Goal: Task Accomplishment & Management: Use online tool/utility

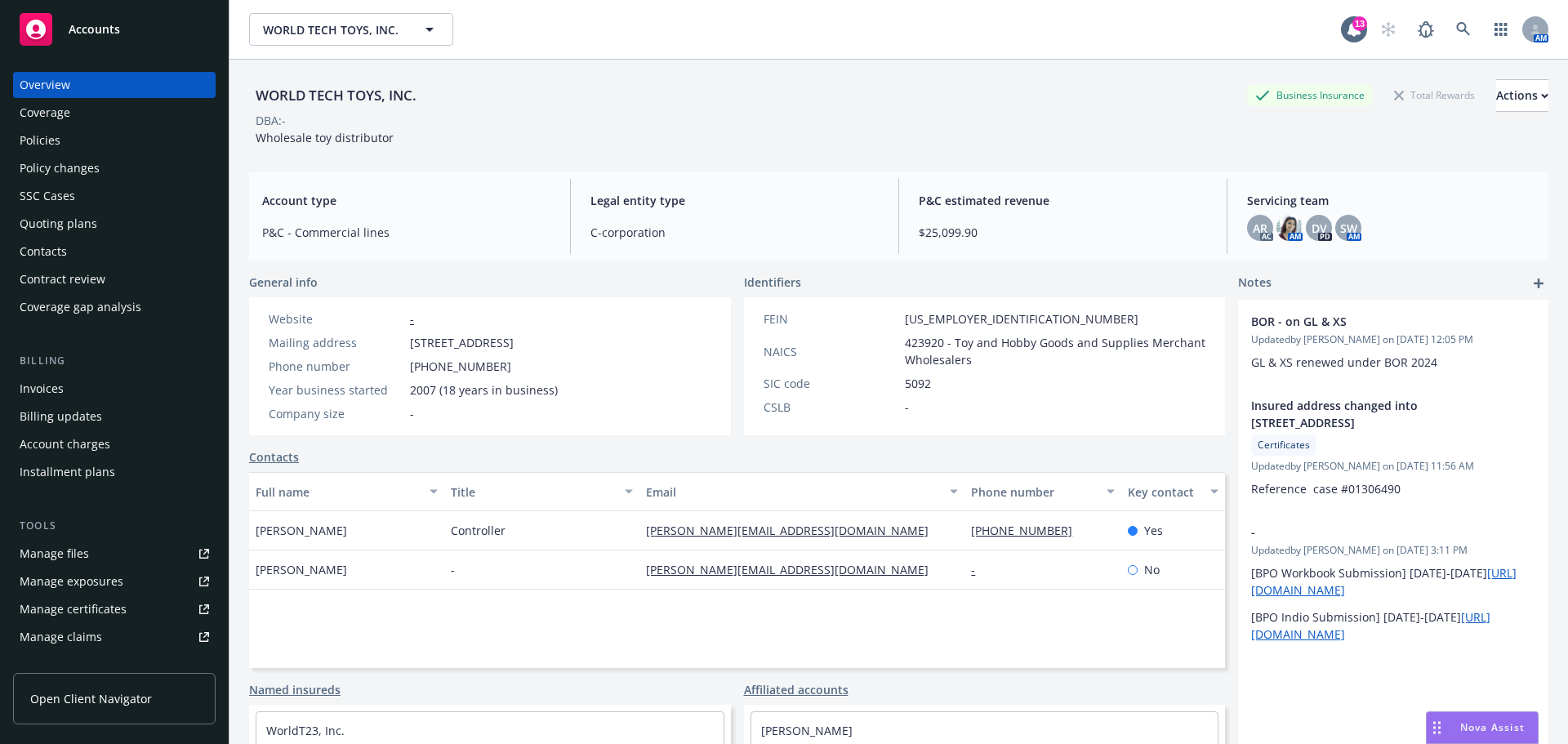
drag, startPoint x: 76, startPoint y: 151, endPoint x: 73, endPoint y: 160, distance: 9.5
click at [76, 153] on div "Policies" at bounding box center [114, 140] width 189 height 26
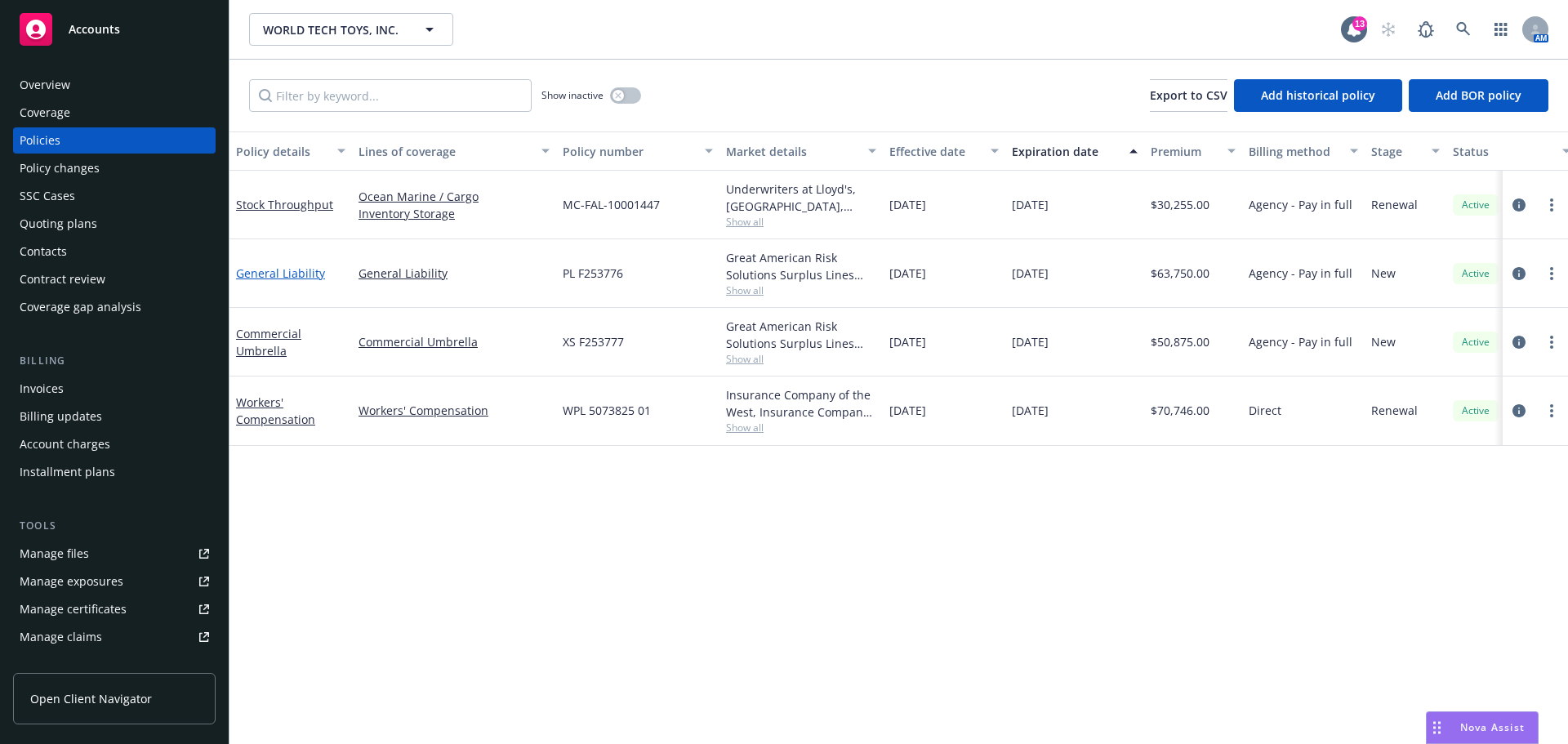
click at [295, 281] on link "General Liability" at bounding box center [281, 273] width 89 height 15
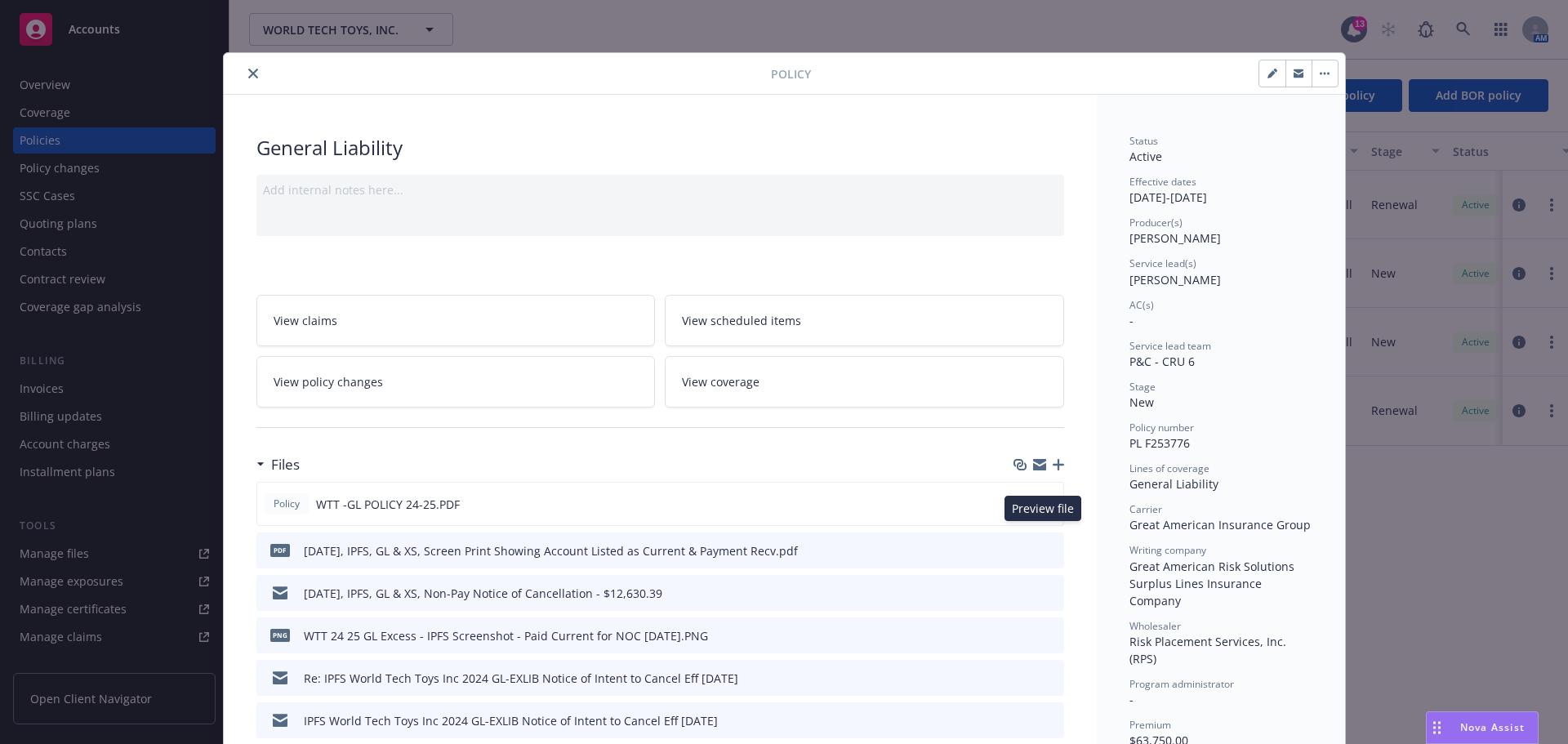
click at [1043, 509] on icon "preview file" at bounding box center [1047, 503] width 14 height 12
click at [254, 77] on icon "close" at bounding box center [253, 74] width 10 height 10
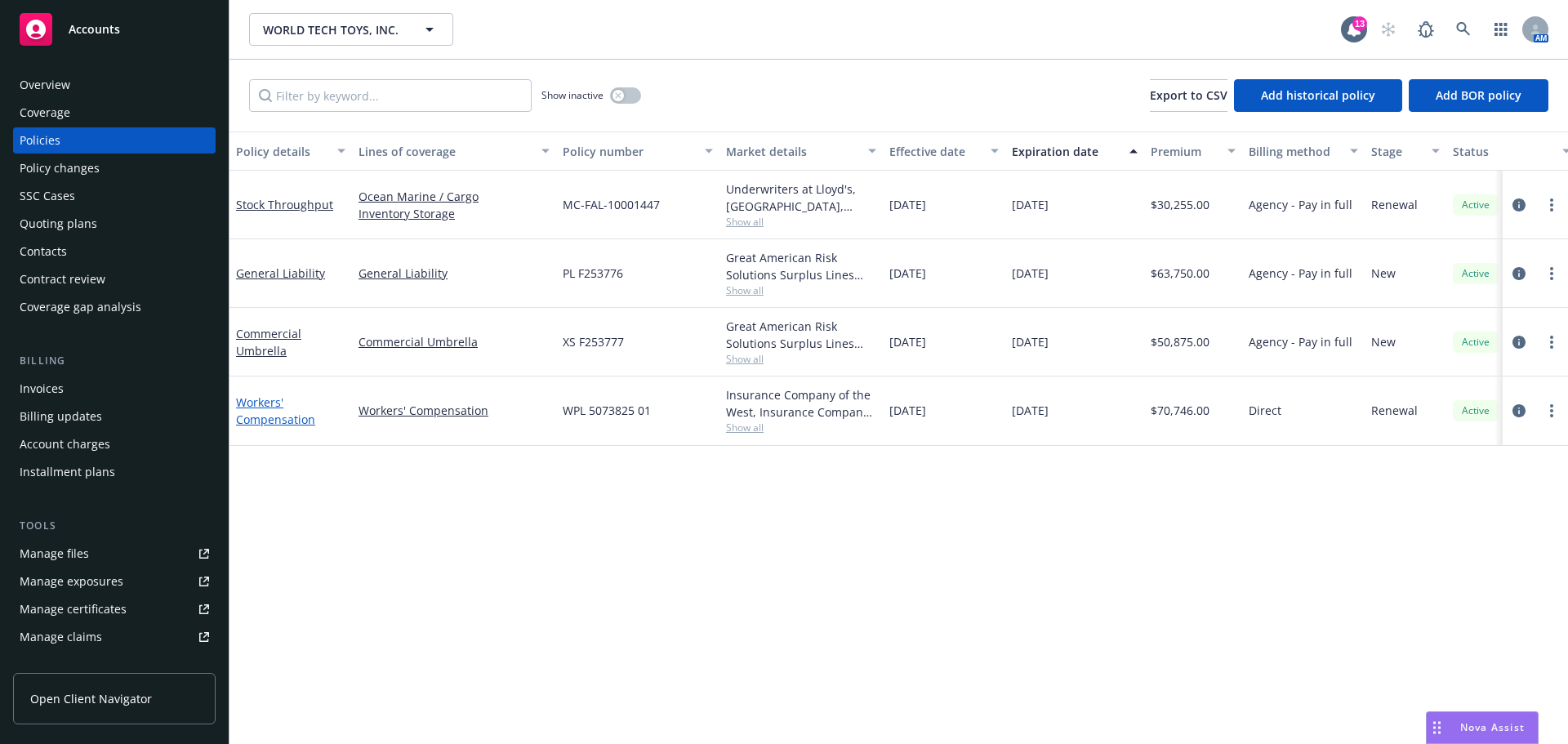
click at [259, 427] on link "Workers' Compensation" at bounding box center [276, 410] width 79 height 33
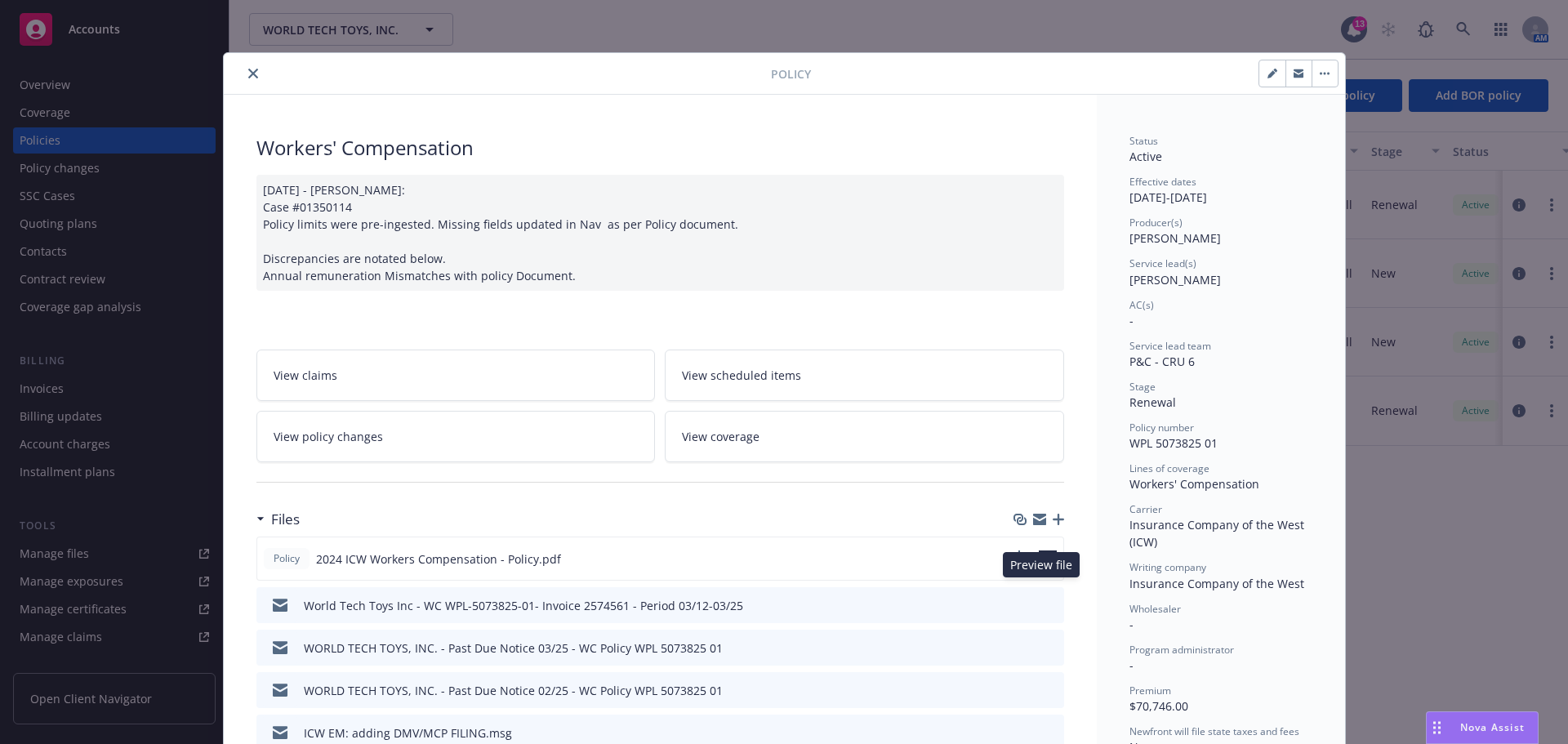
click at [1044, 563] on icon "preview file" at bounding box center [1047, 557] width 14 height 12
click at [248, 71] on icon "close" at bounding box center [253, 74] width 10 height 10
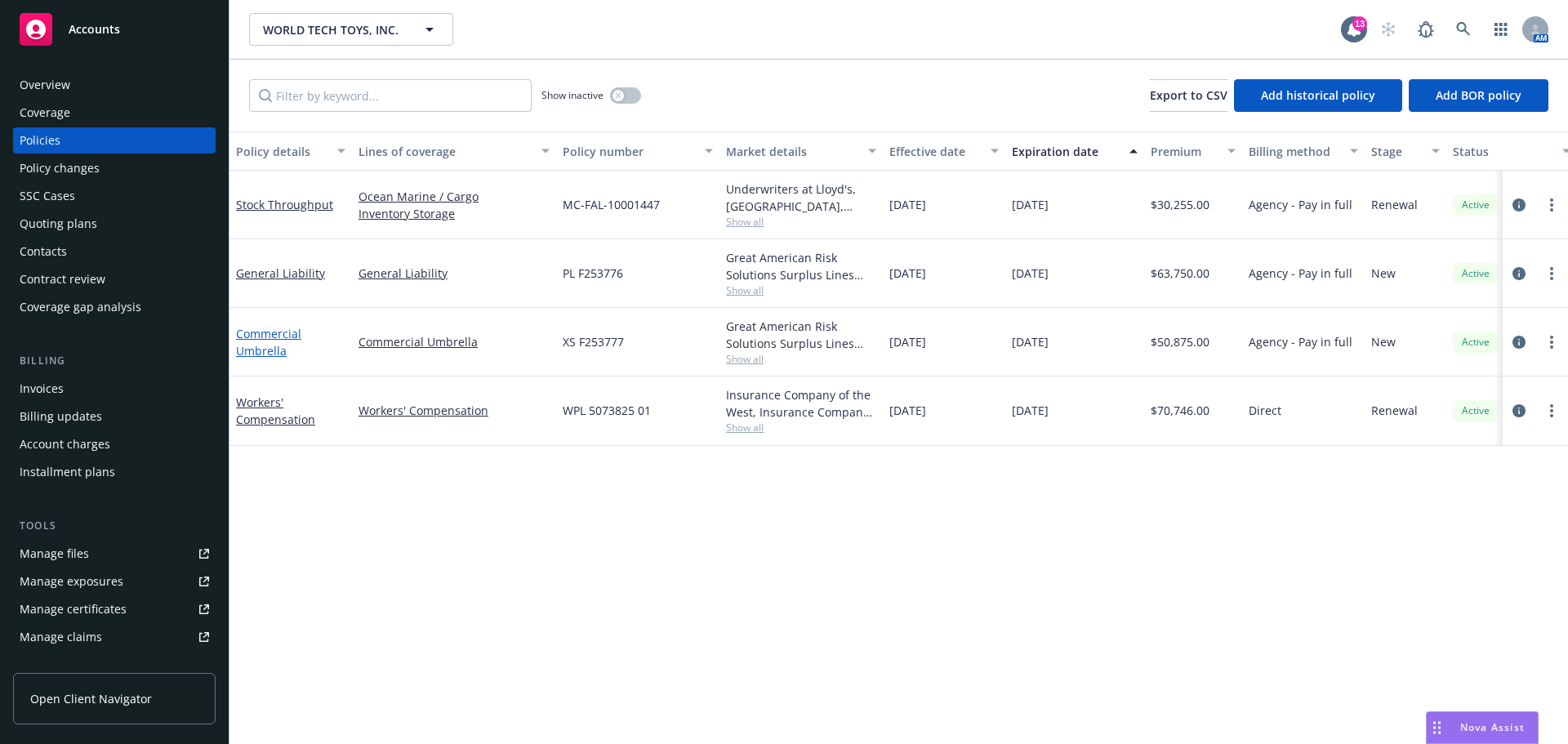
click at [244, 354] on link "Commercial Umbrella" at bounding box center [269, 341] width 66 height 33
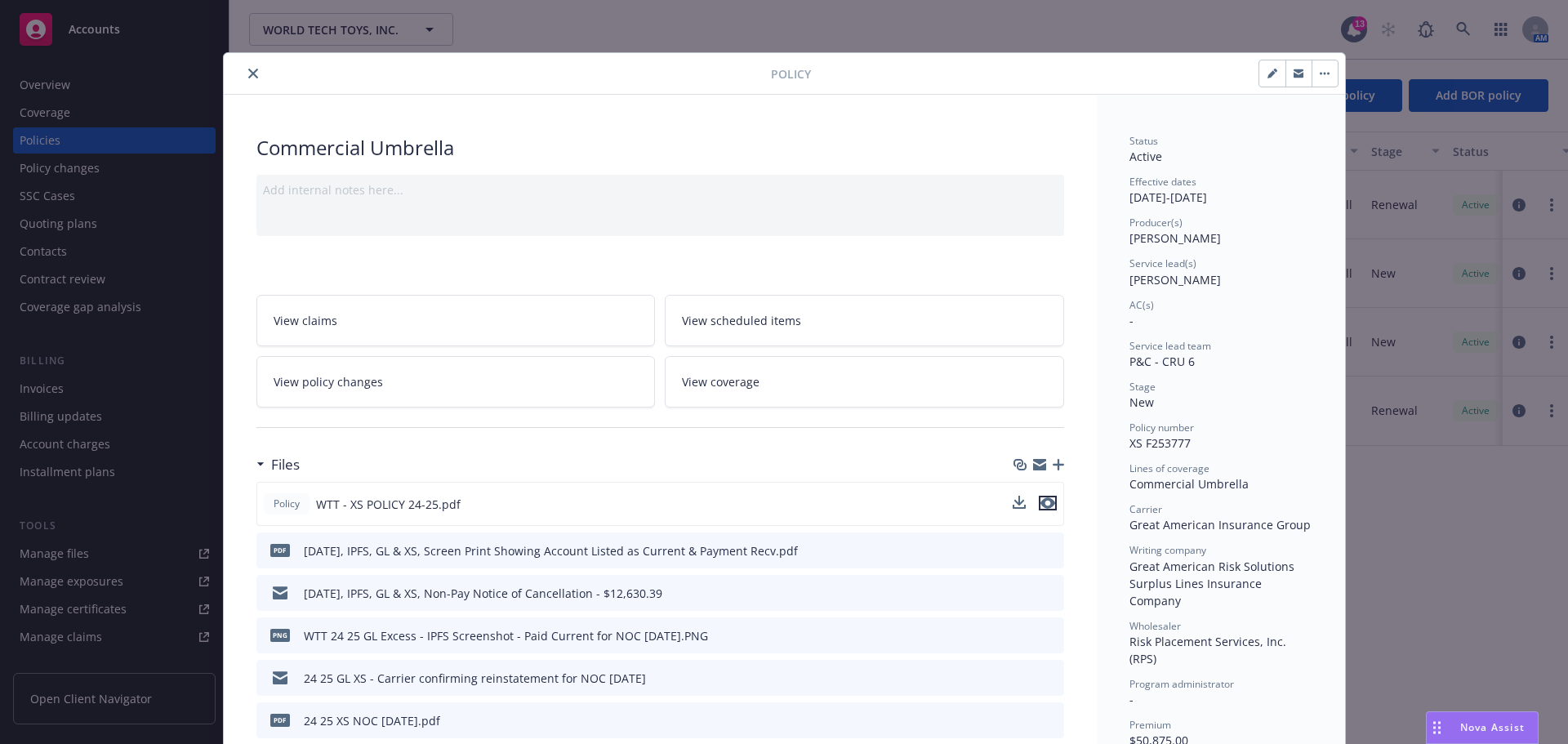
click at [1041, 509] on icon "preview file" at bounding box center [1047, 503] width 14 height 12
click at [241, 67] on div at bounding box center [501, 73] width 541 height 19
click at [255, 71] on icon "close" at bounding box center [253, 74] width 10 height 10
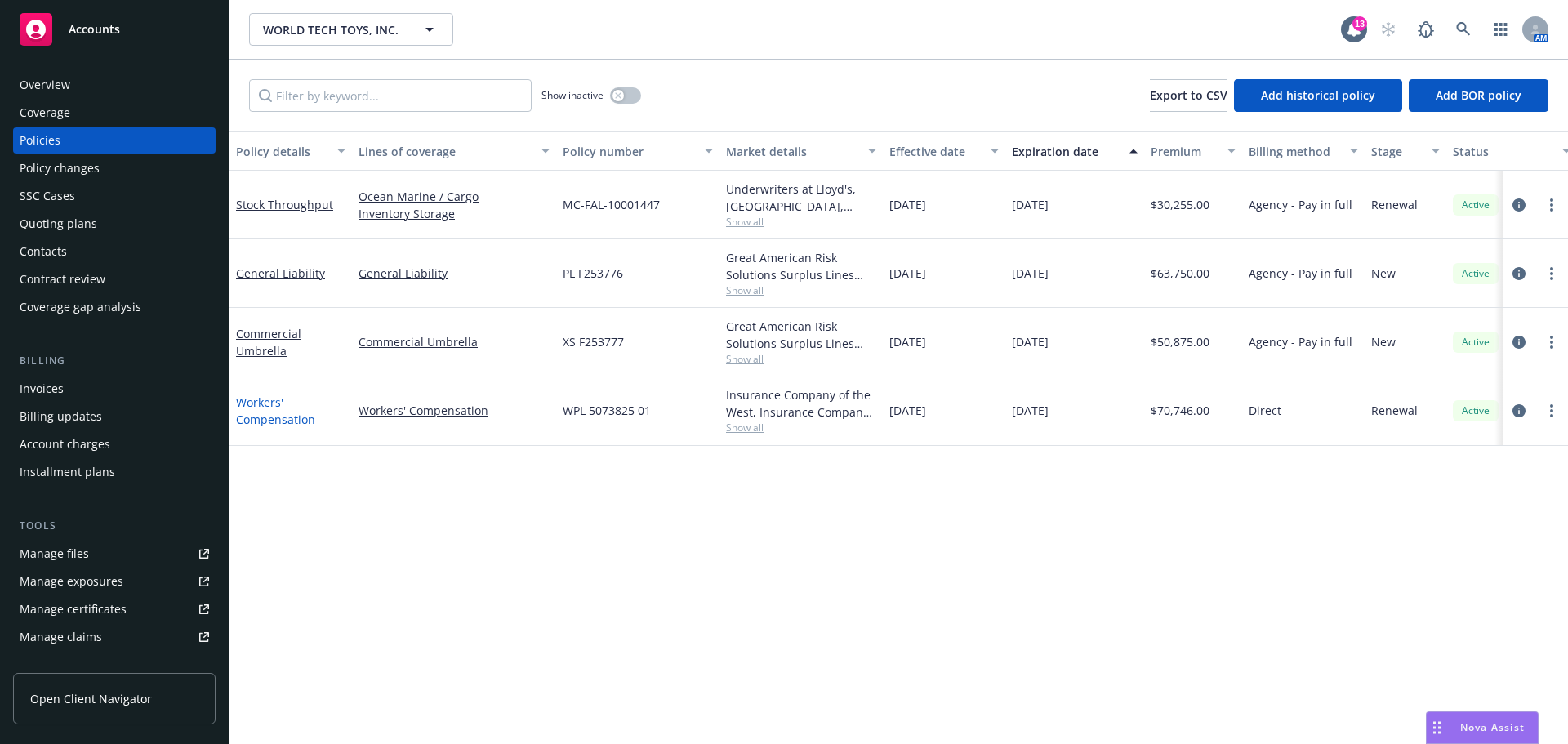
click at [262, 423] on link "Workers' Compensation" at bounding box center [276, 410] width 79 height 33
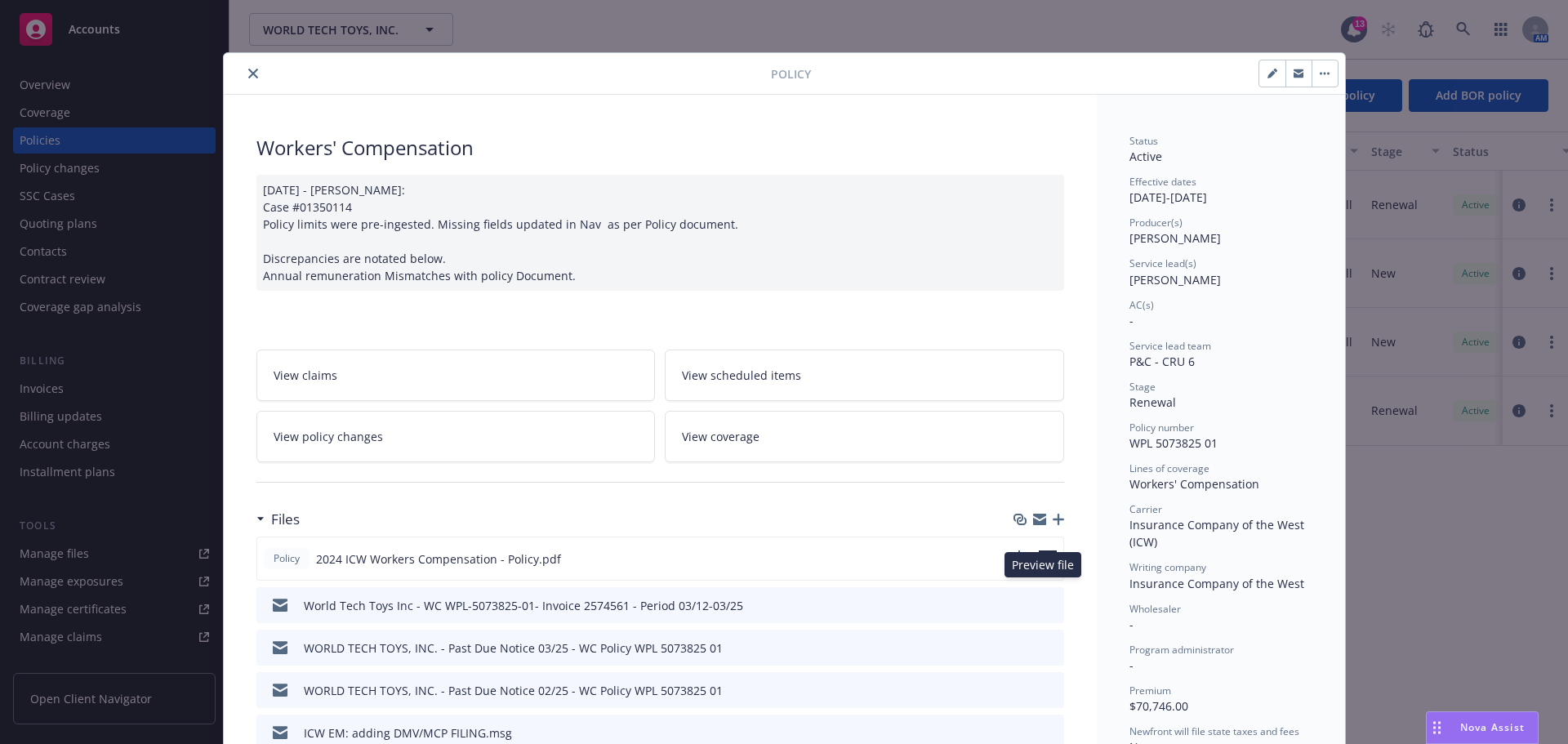
click at [1041, 563] on icon "preview file" at bounding box center [1047, 557] width 14 height 12
click at [248, 74] on icon "close" at bounding box center [253, 74] width 10 height 10
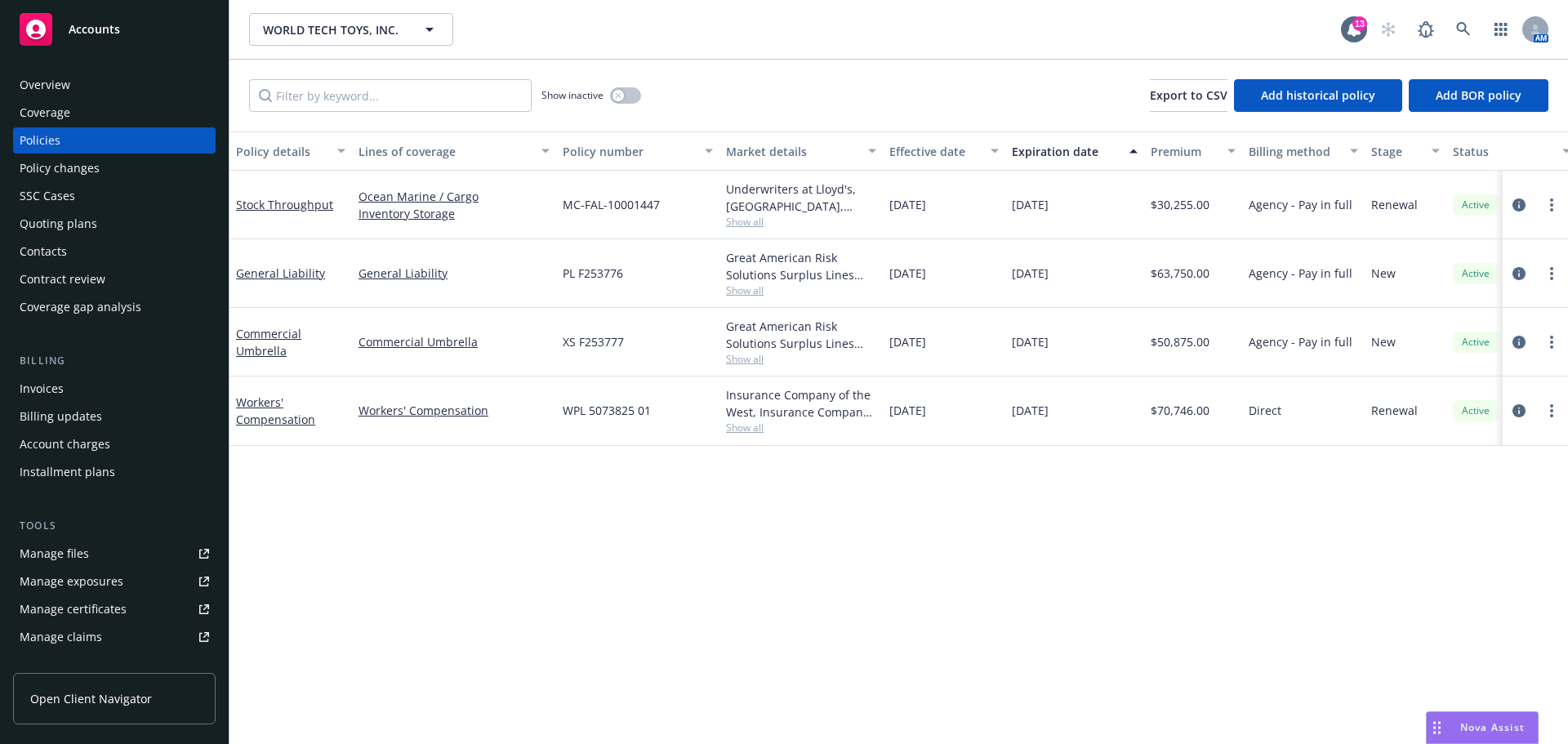
click at [56, 237] on div "Quoting plans" at bounding box center [58, 223] width 77 height 26
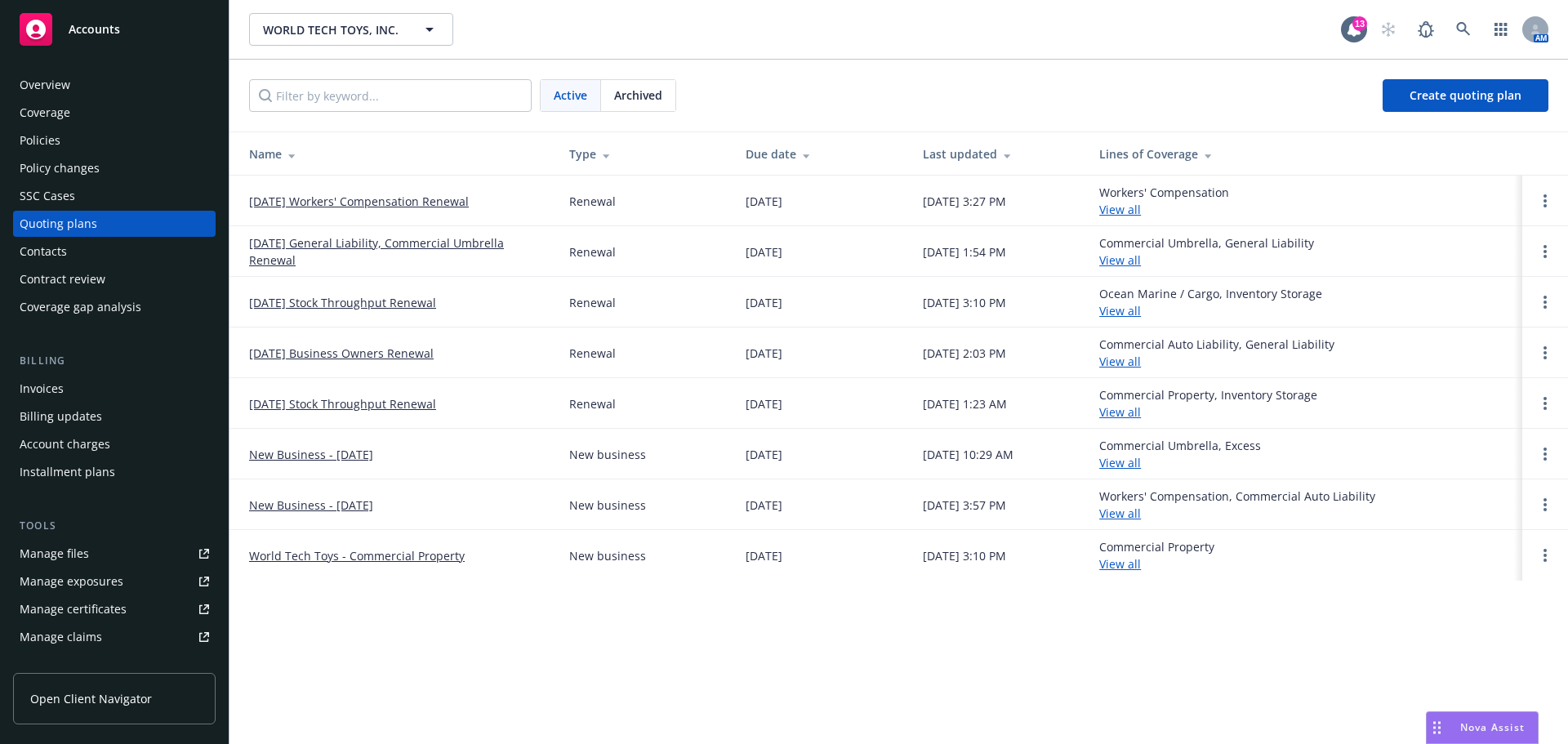
click at [426, 251] on link "[DATE] General Liability, Commercial Umbrella Renewal" at bounding box center [396, 251] width 294 height 34
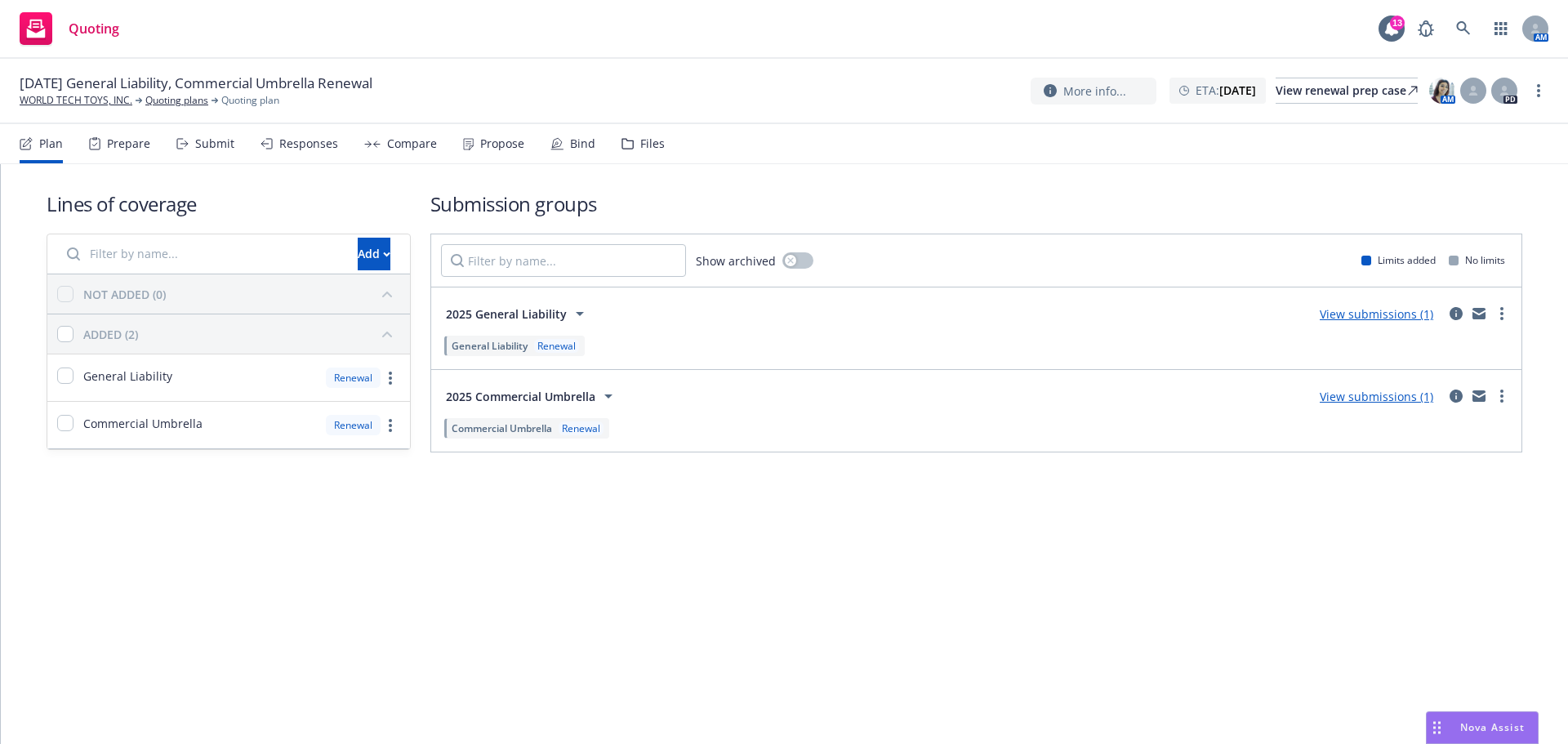
click at [665, 156] on div "Files" at bounding box center [643, 144] width 43 height 40
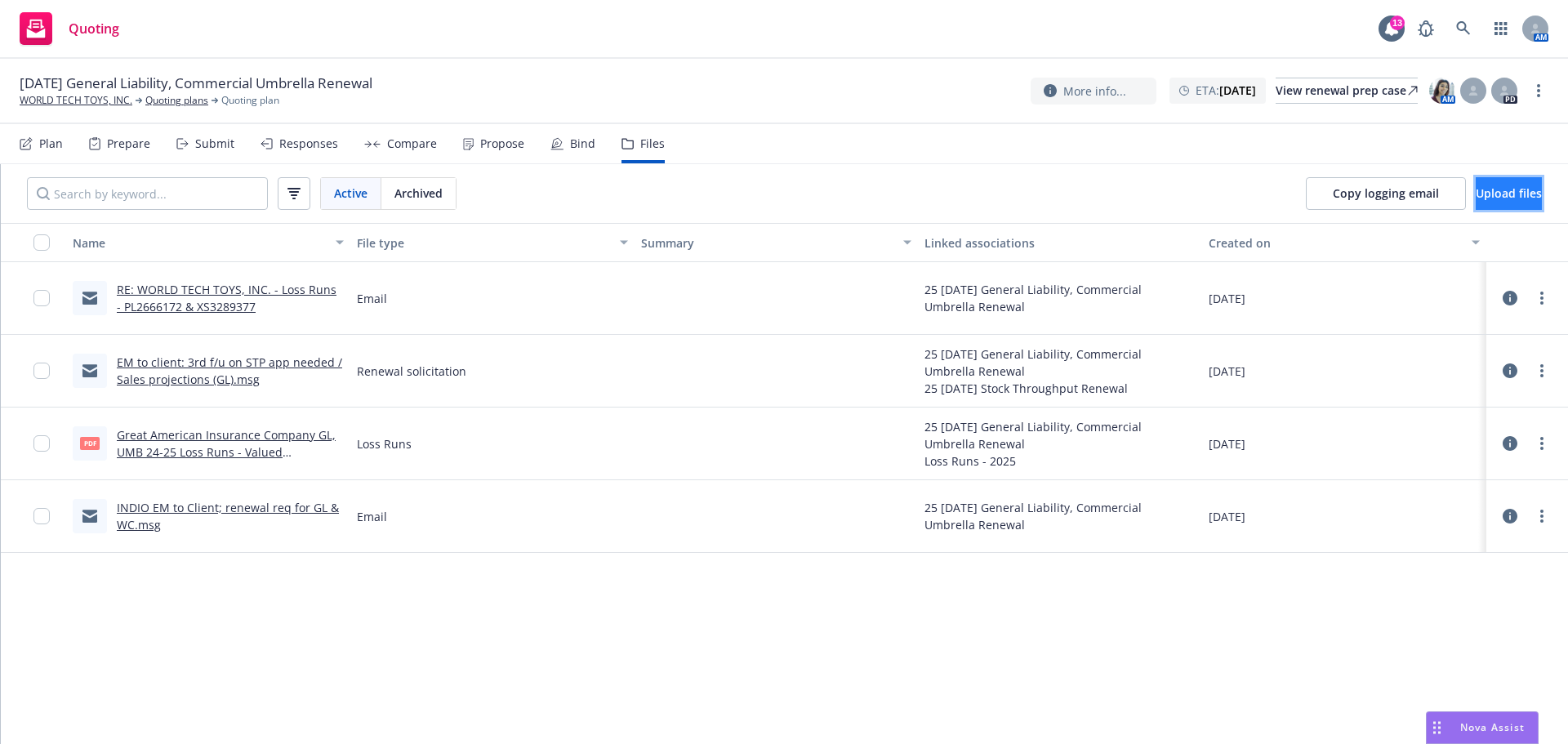
click at [1504, 199] on span "Upload files" at bounding box center [1508, 193] width 66 height 15
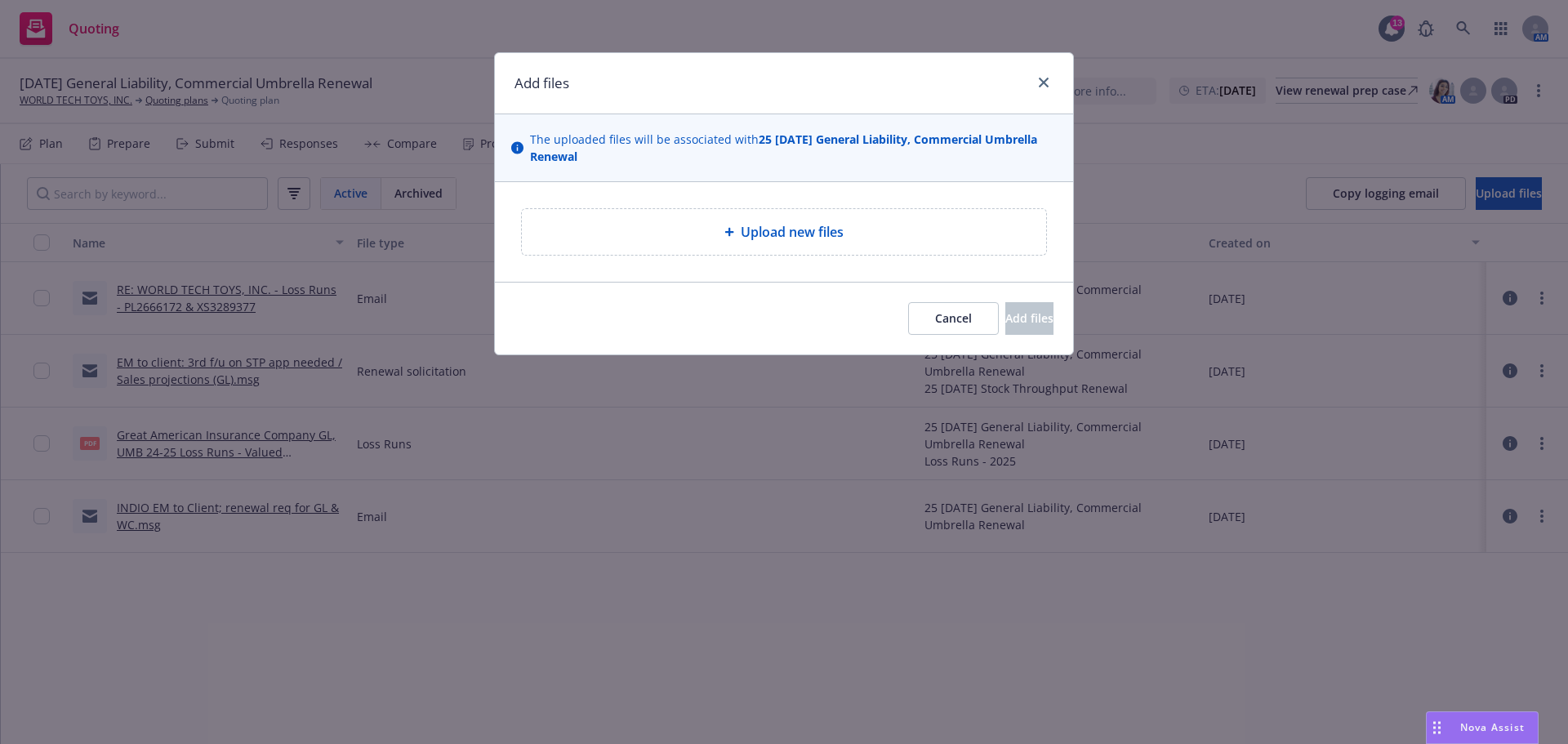
click at [600, 255] on div "Upload new files" at bounding box center [783, 232] width 524 height 45
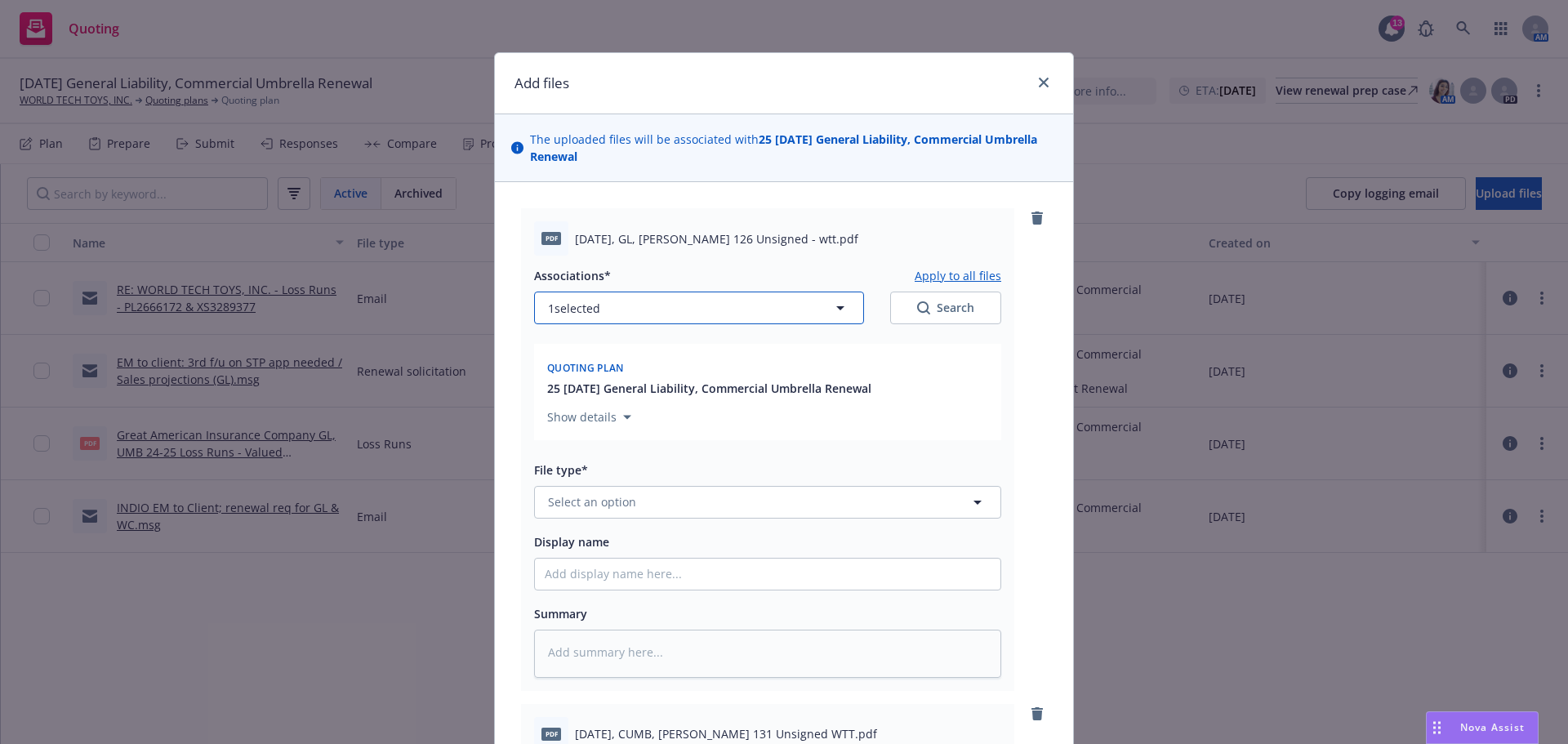
click at [747, 324] on button "1 selected" at bounding box center [699, 308] width 330 height 33
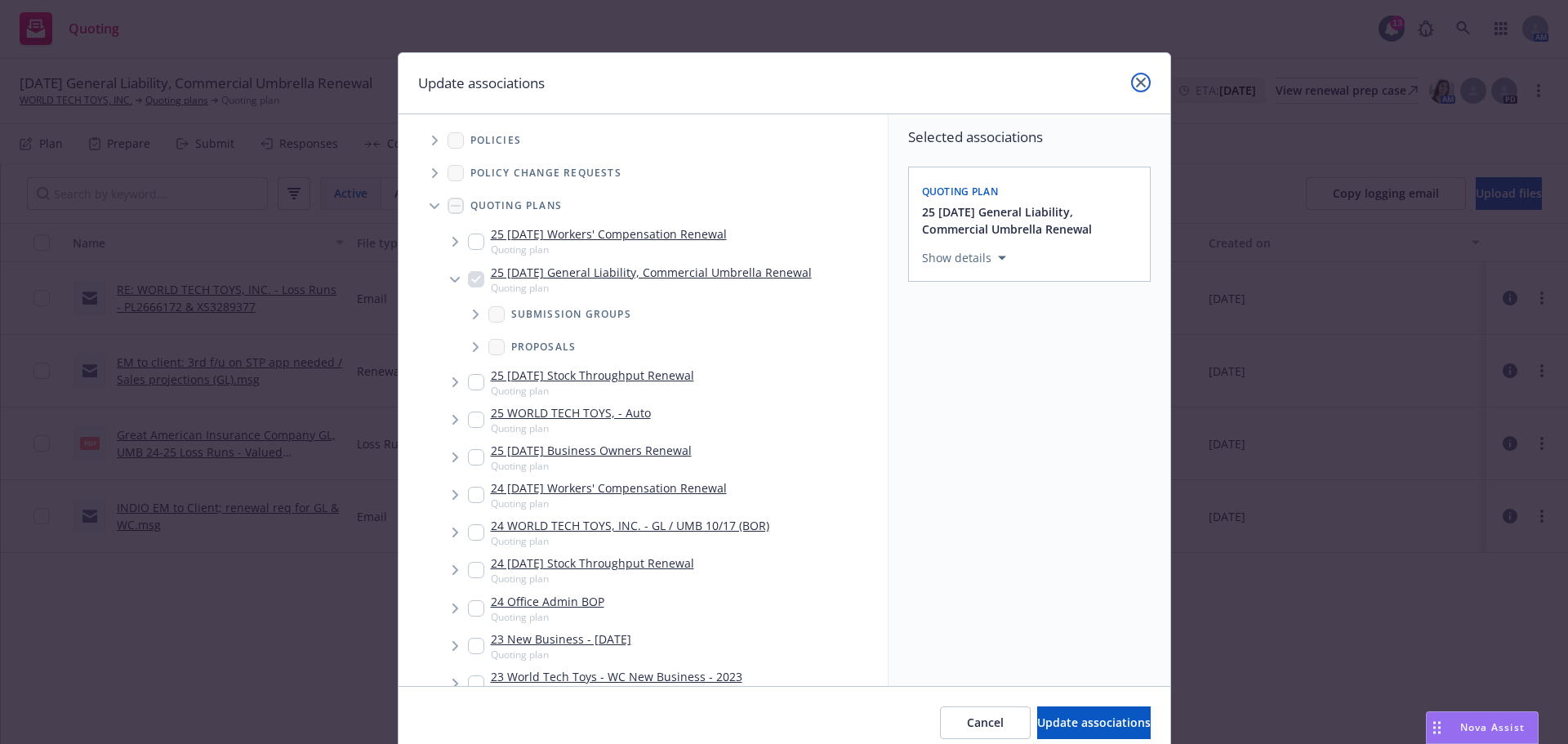
drag, startPoint x: 1137, startPoint y: 77, endPoint x: 1131, endPoint y: 94, distance: 18.0
click at [1131, 92] on link "close" at bounding box center [1141, 82] width 19 height 19
type textarea "x"
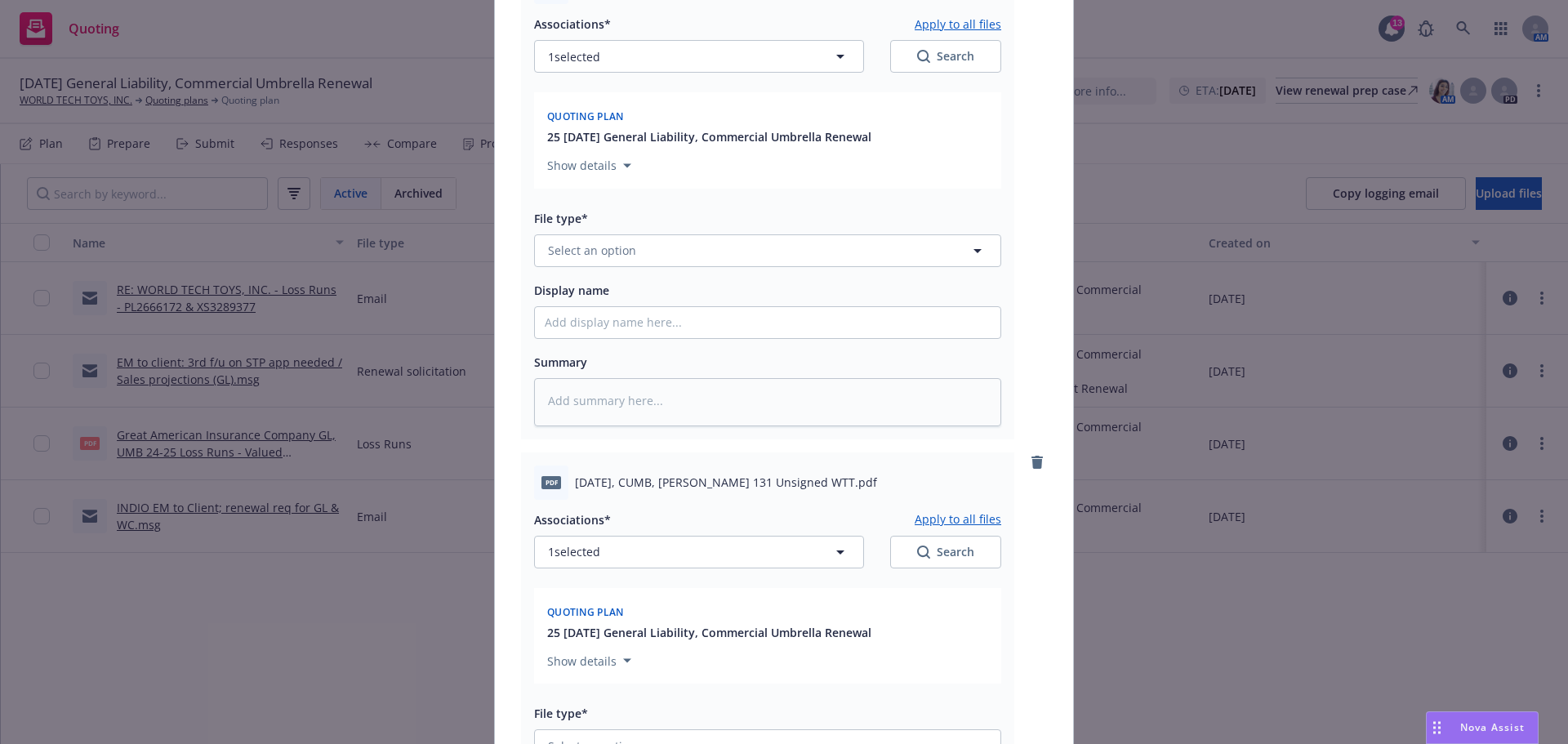
scroll to position [272, 0]
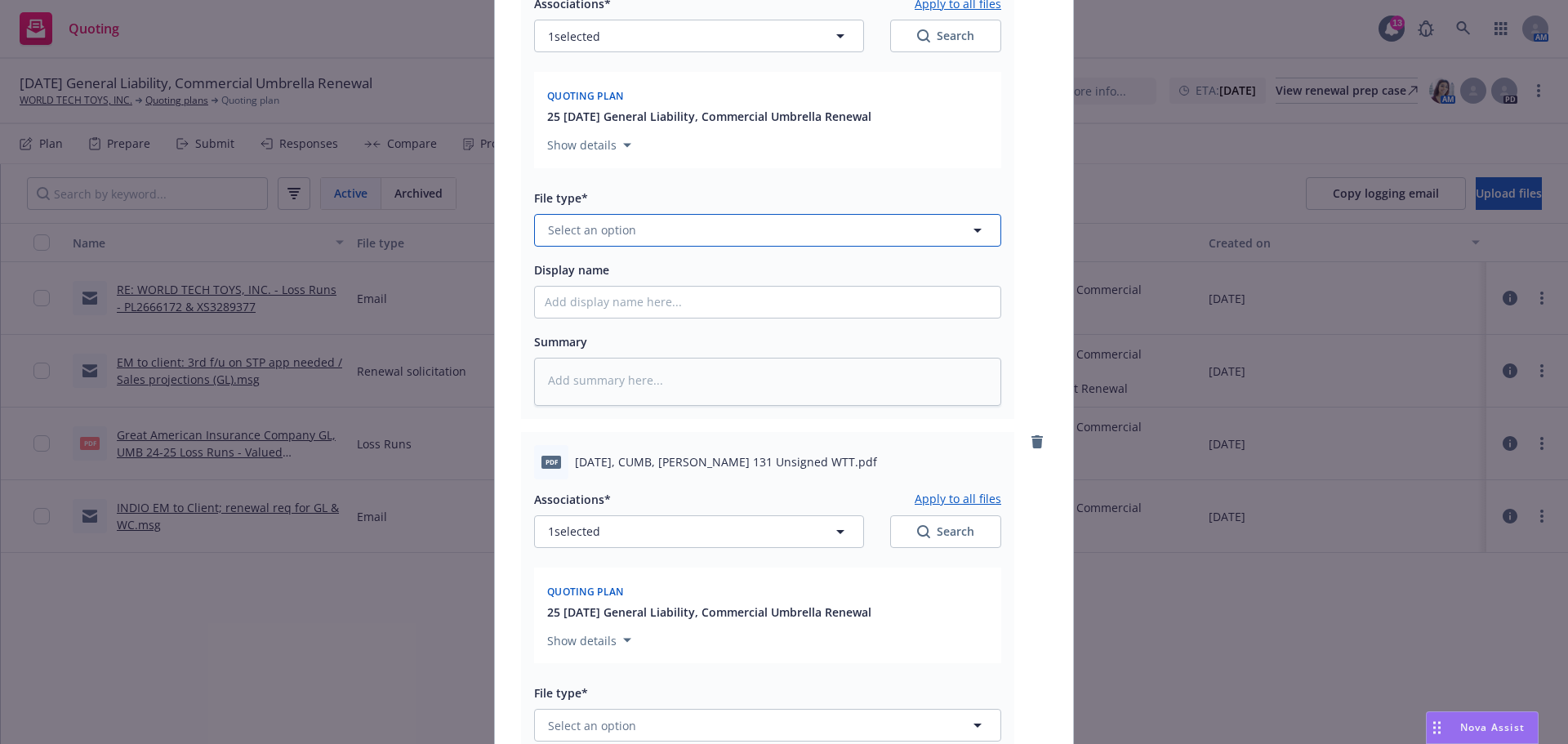
click at [624, 239] on span "Select an option" at bounding box center [591, 230] width 88 height 17
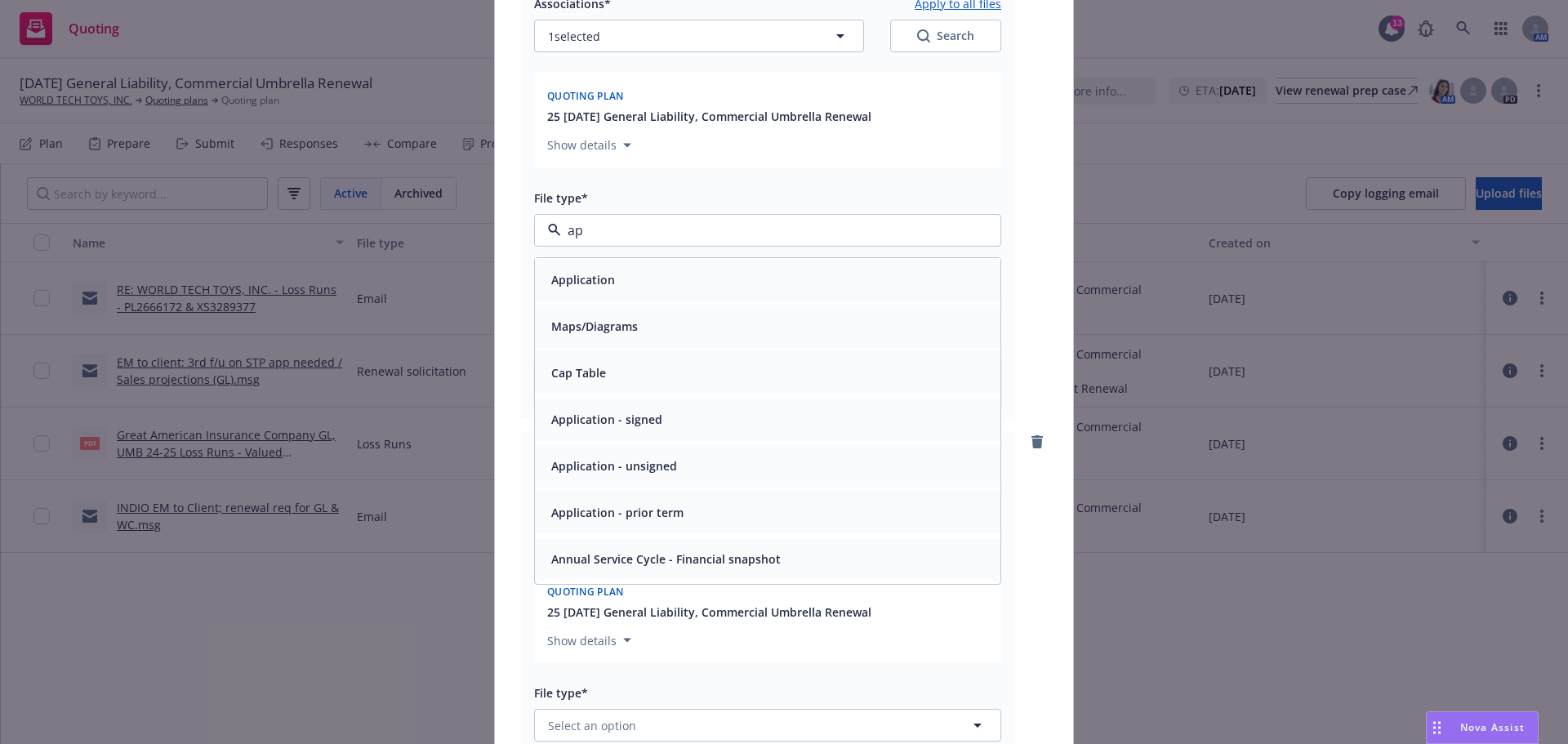
type input "app"
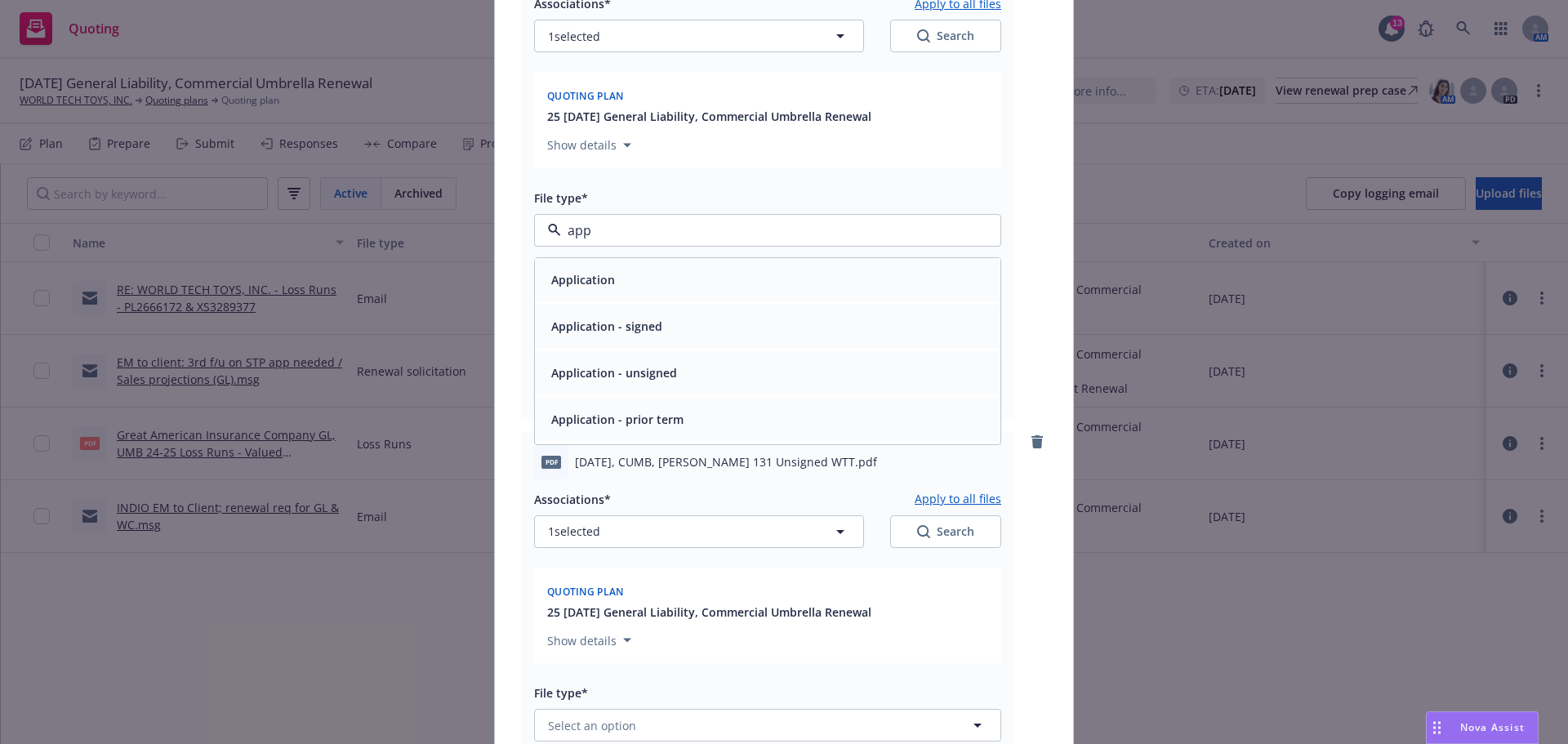
click at [649, 348] on div "Application - signed" at bounding box center [767, 325] width 465 height 43
type textarea "x"
type input "Application - signed"
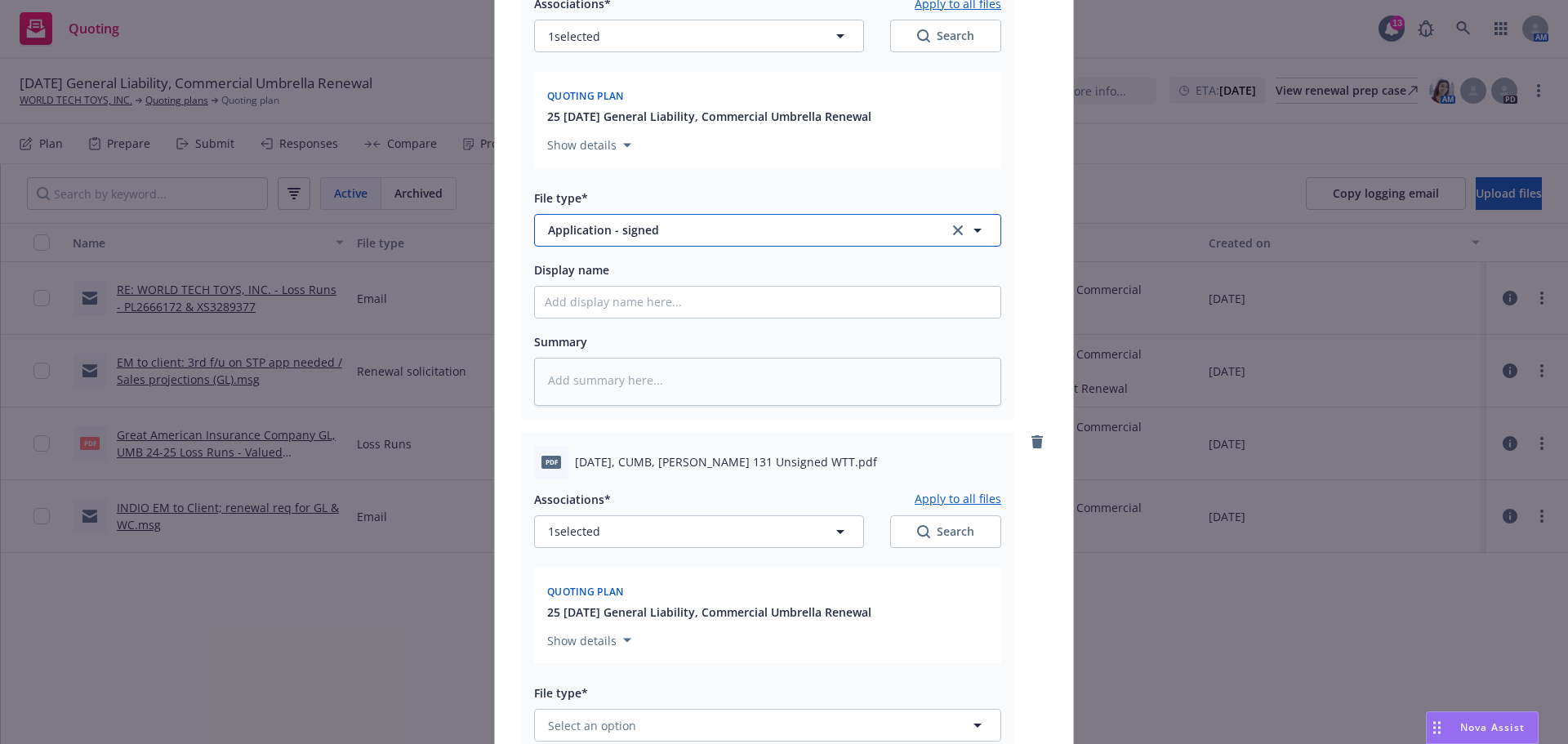
click at [634, 239] on span "Application - signed" at bounding box center [737, 230] width 379 height 17
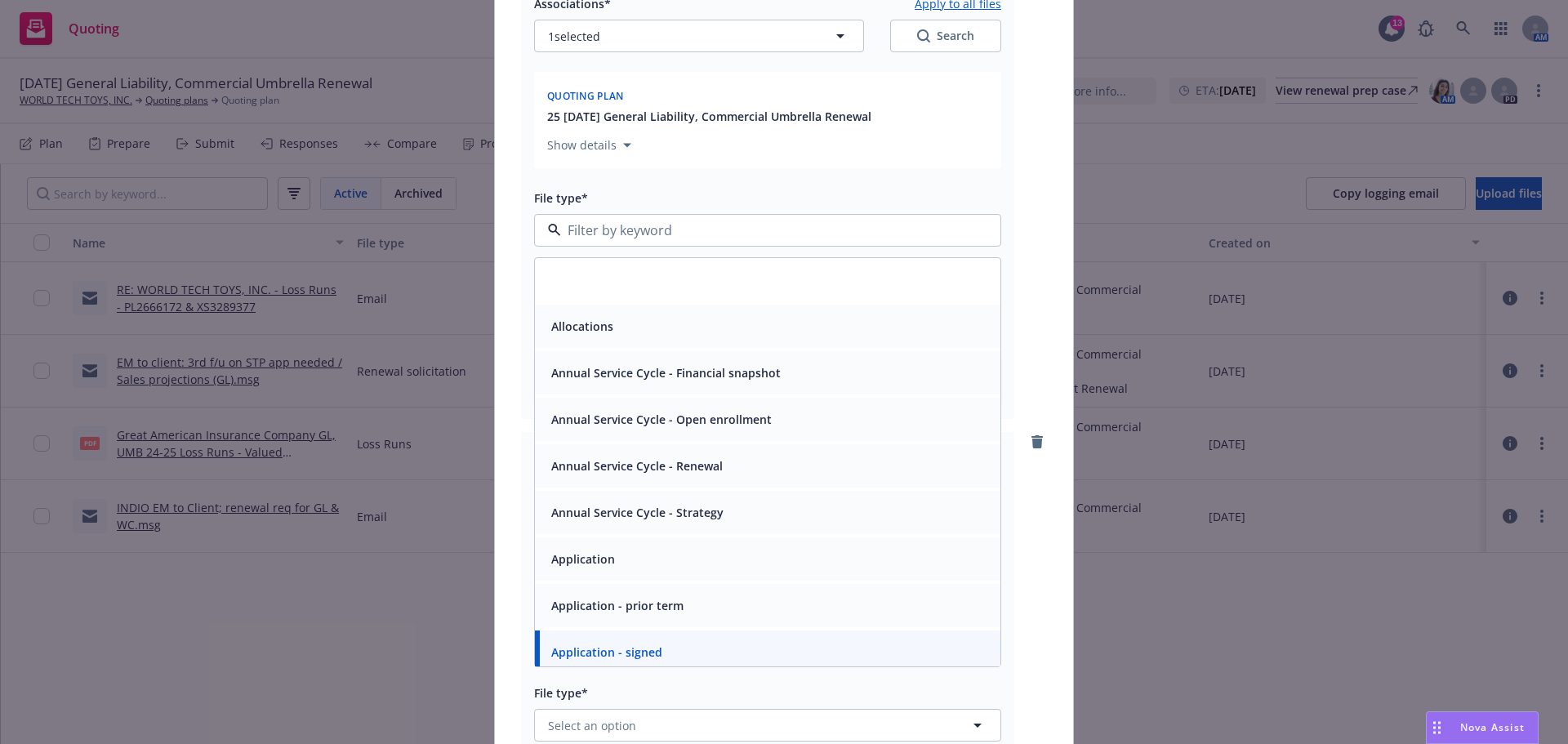
scroll to position [136, 0]
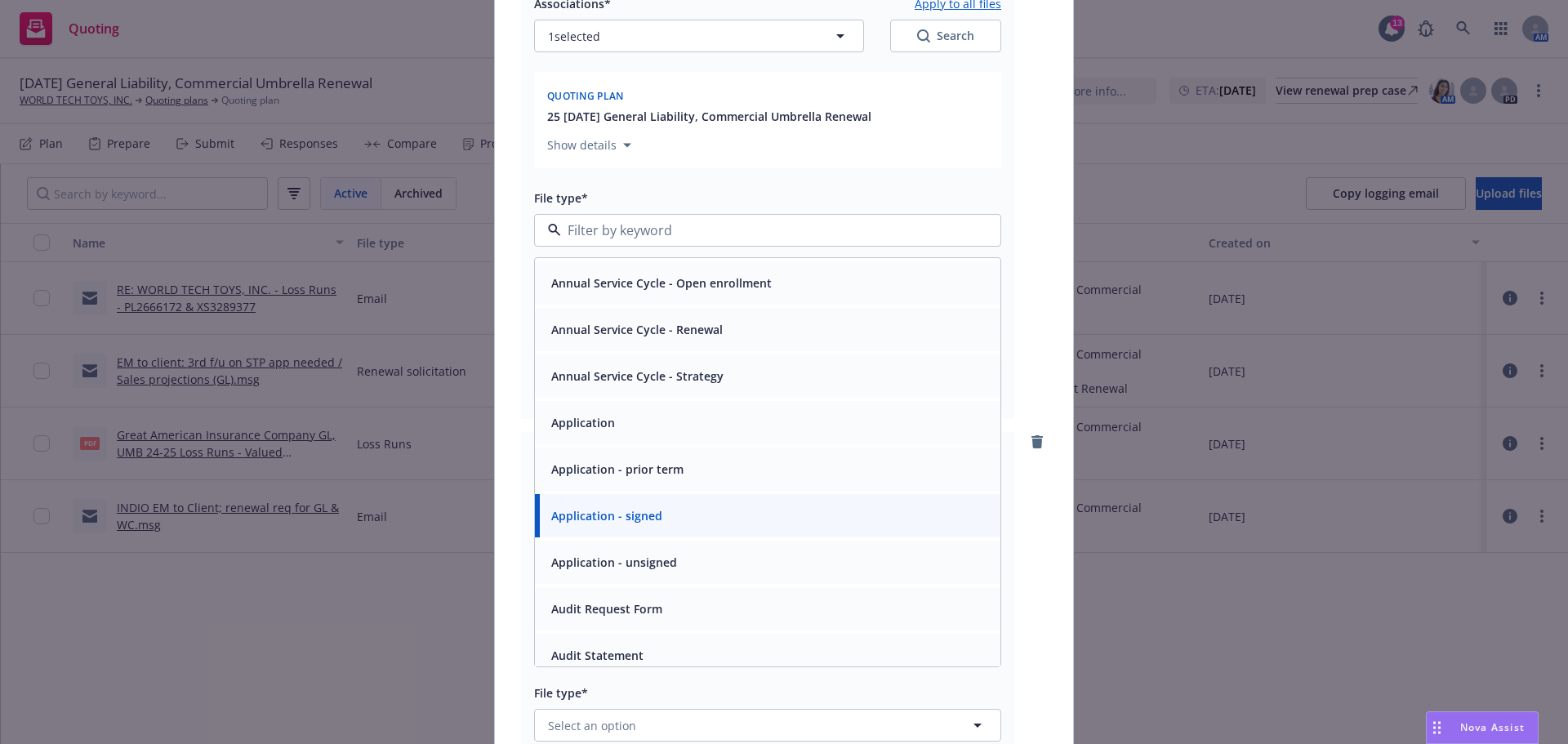
click at [739, 574] on div "Application - unsigned" at bounding box center [768, 562] width 446 height 24
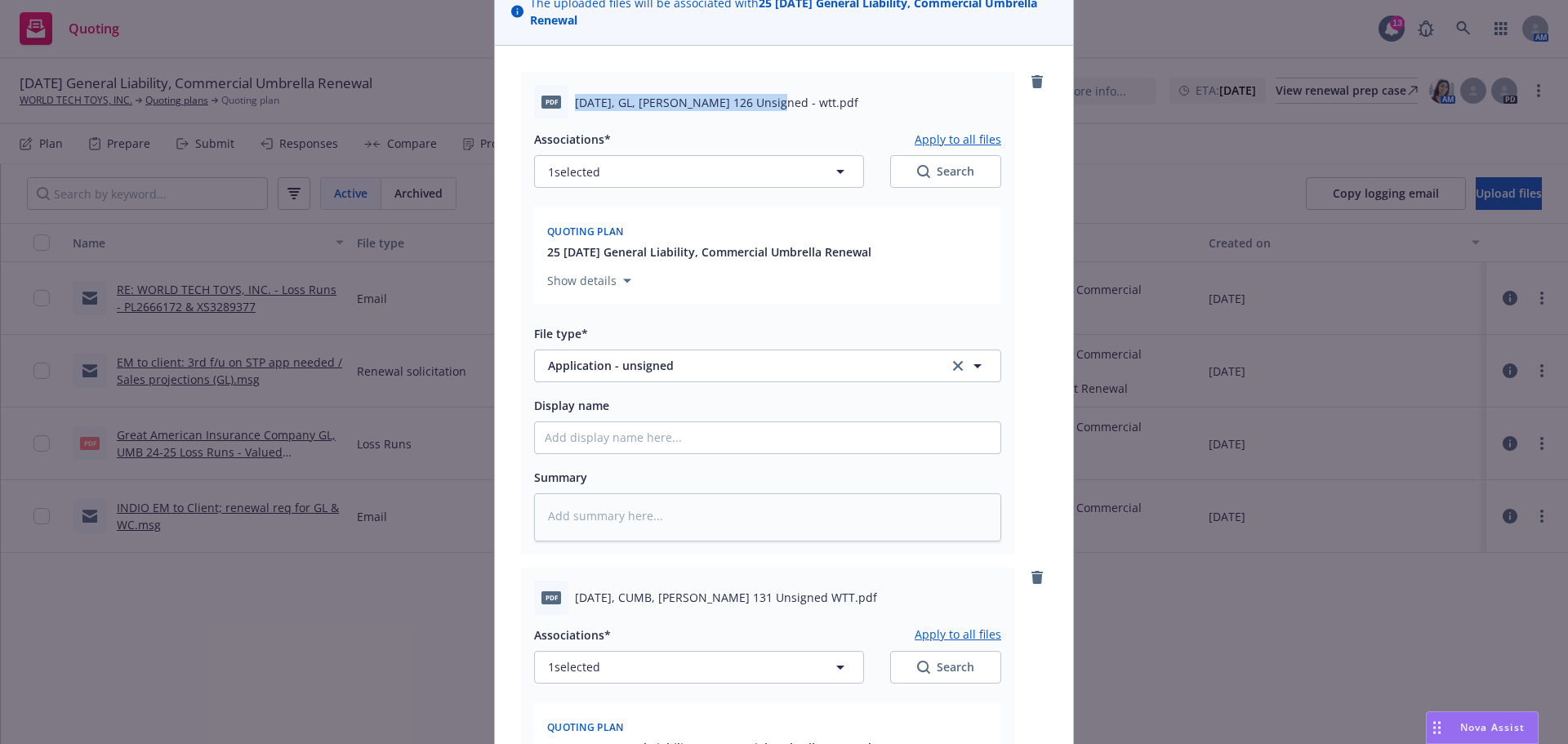
drag, startPoint x: 770, startPoint y: 120, endPoint x: 575, endPoint y: 124, distance: 195.0
click at [575, 111] on span "[DATE], GL, [PERSON_NAME] 126 Unsigned - wtt.pdf" at bounding box center [717, 103] width 283 height 17
copy span "[DATE], GL, [PERSON_NAME] 126 Unsigned"
drag, startPoint x: 587, startPoint y: 462, endPoint x: 589, endPoint y: 490, distance: 28.1
paste input "[DATE], GL, [PERSON_NAME] 126 Unsigned"
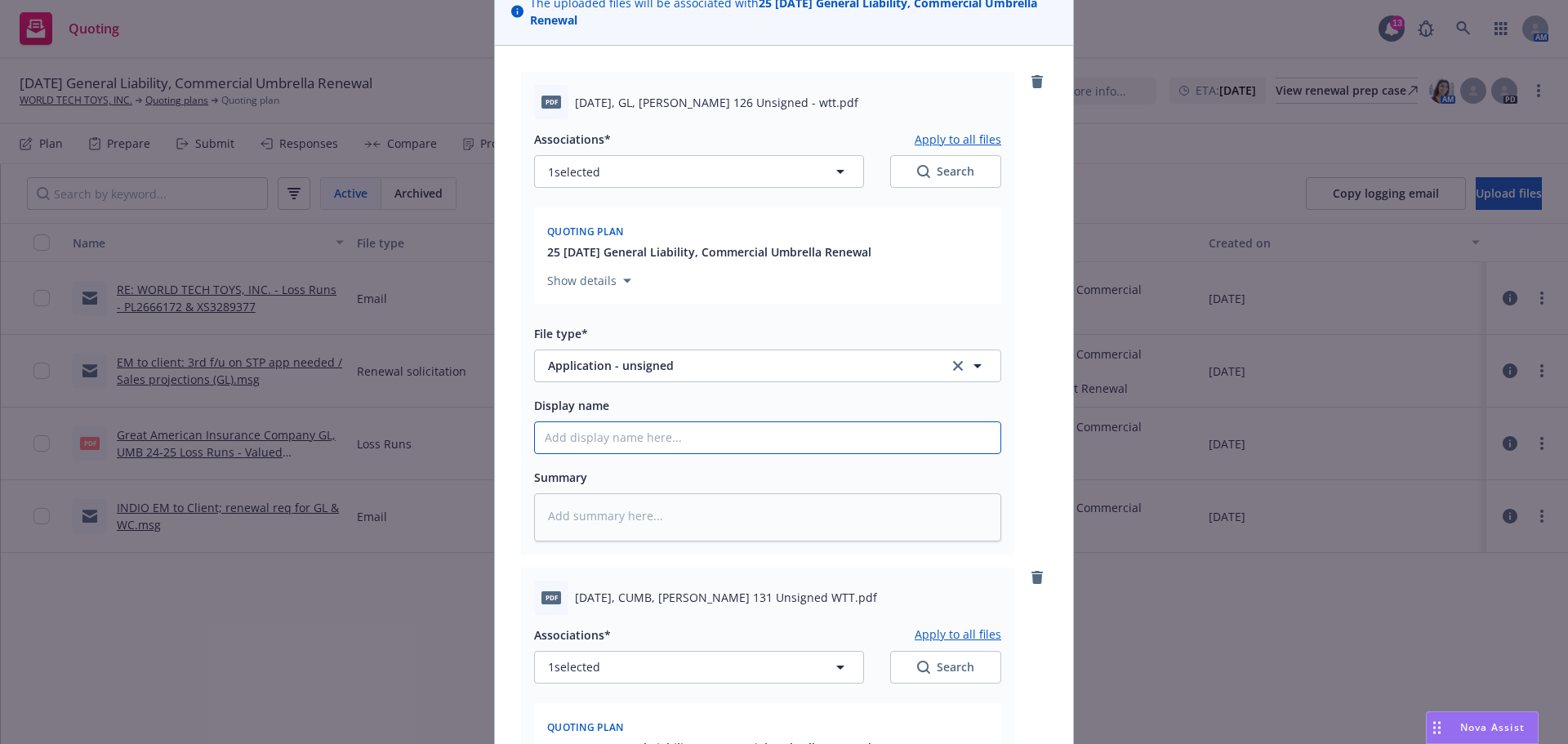
type textarea "x"
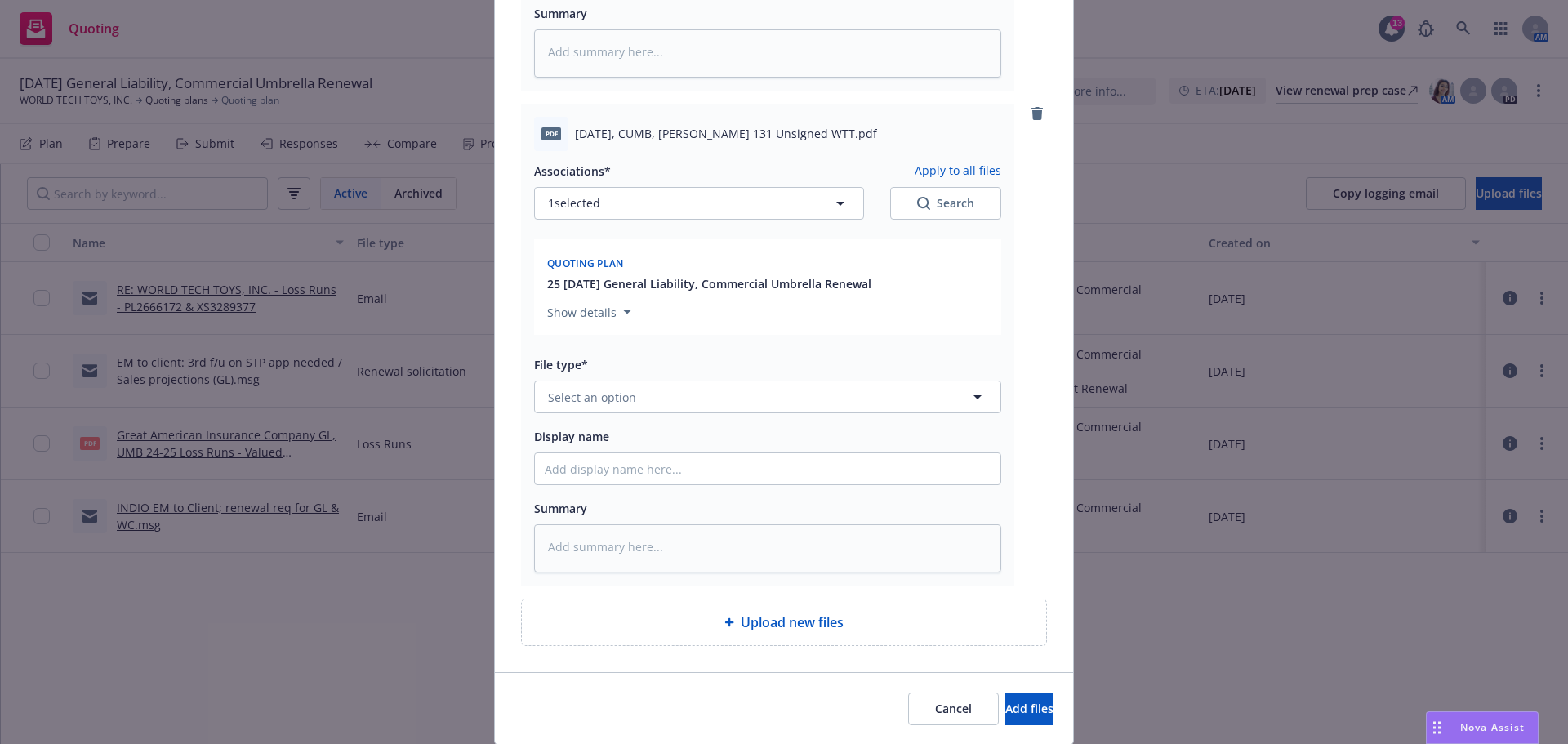
scroll to position [680, 0]
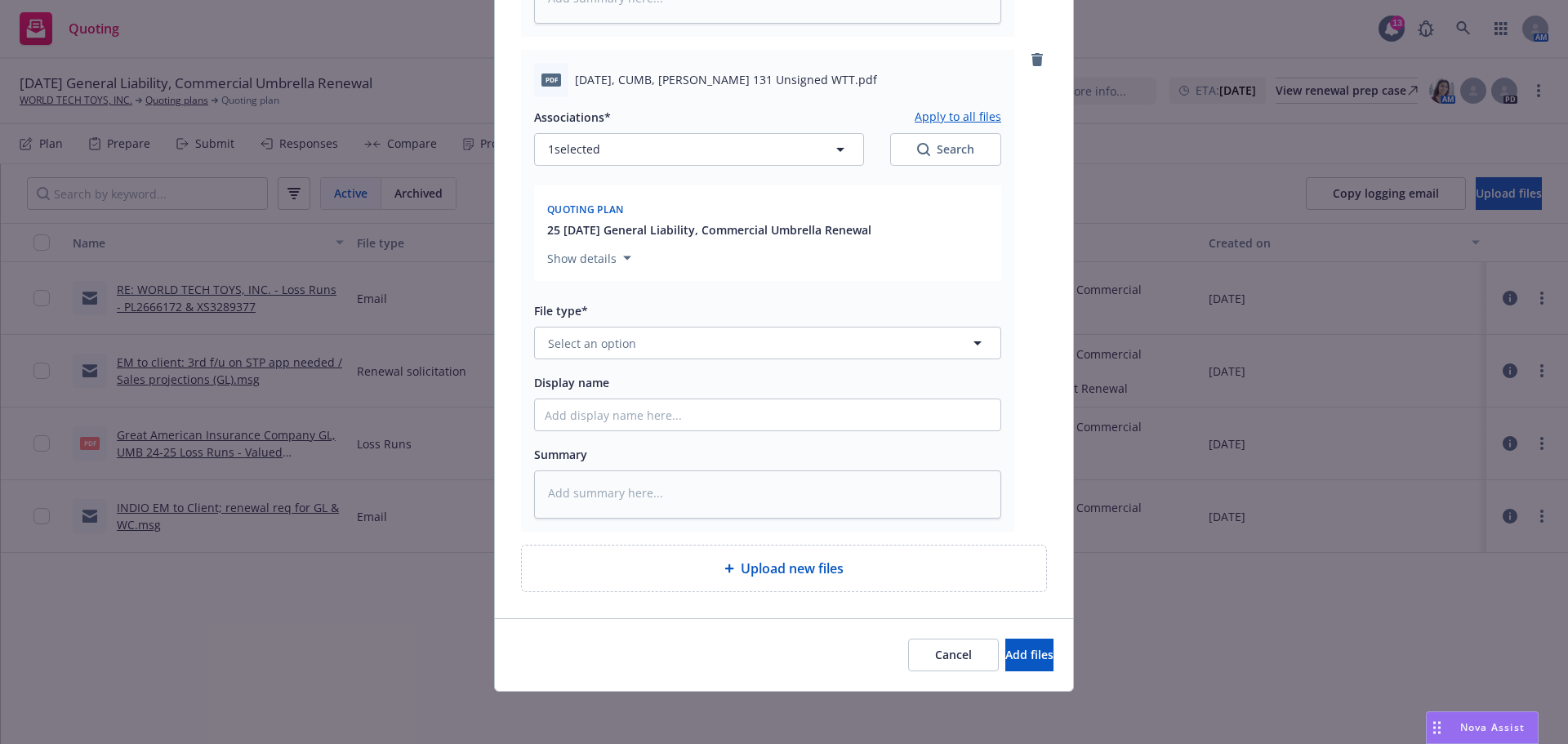
type input "[DATE], GL, [PERSON_NAME] 126 Unsigned"
click at [643, 359] on button "Select an option" at bounding box center [767, 342] width 467 height 33
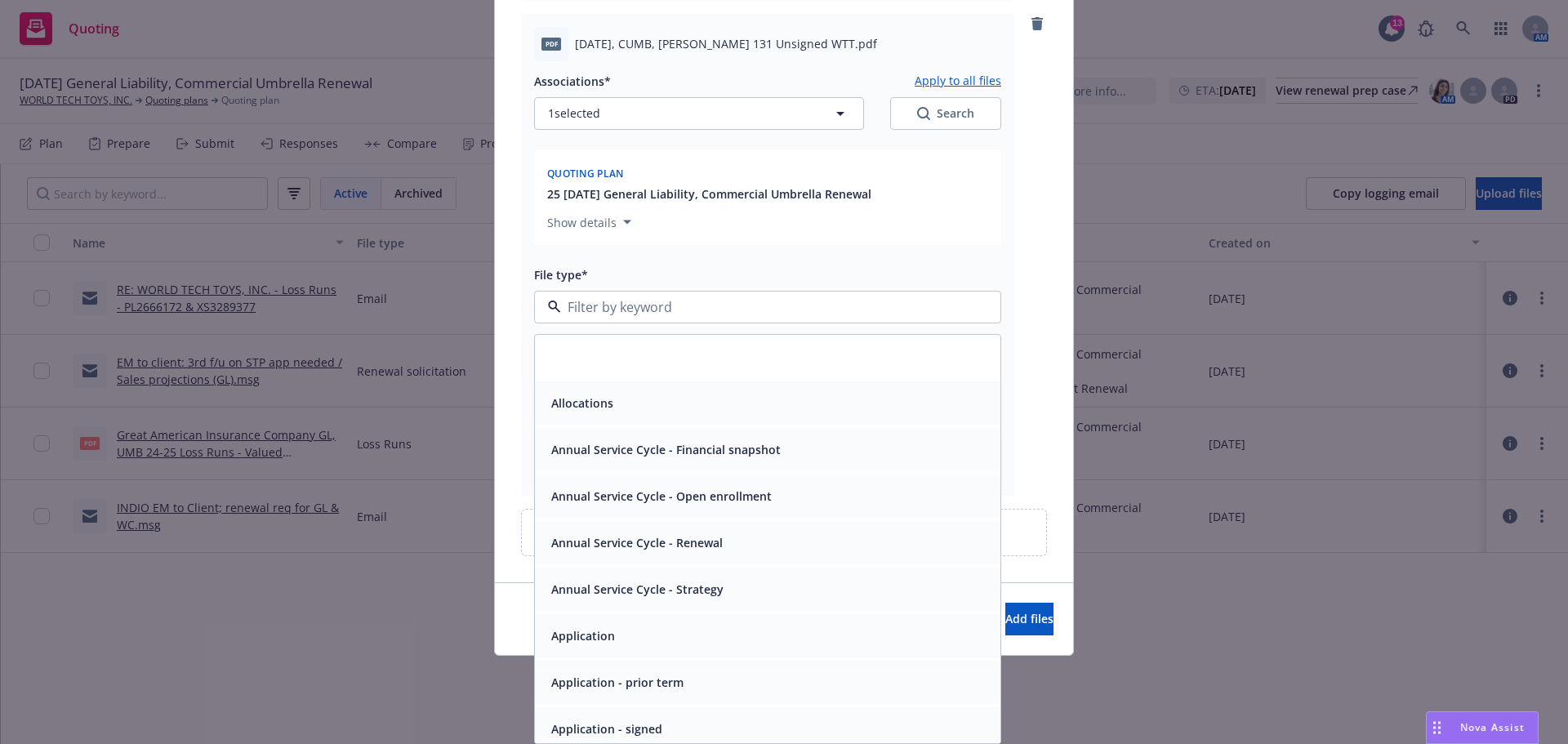
scroll to position [136, 0]
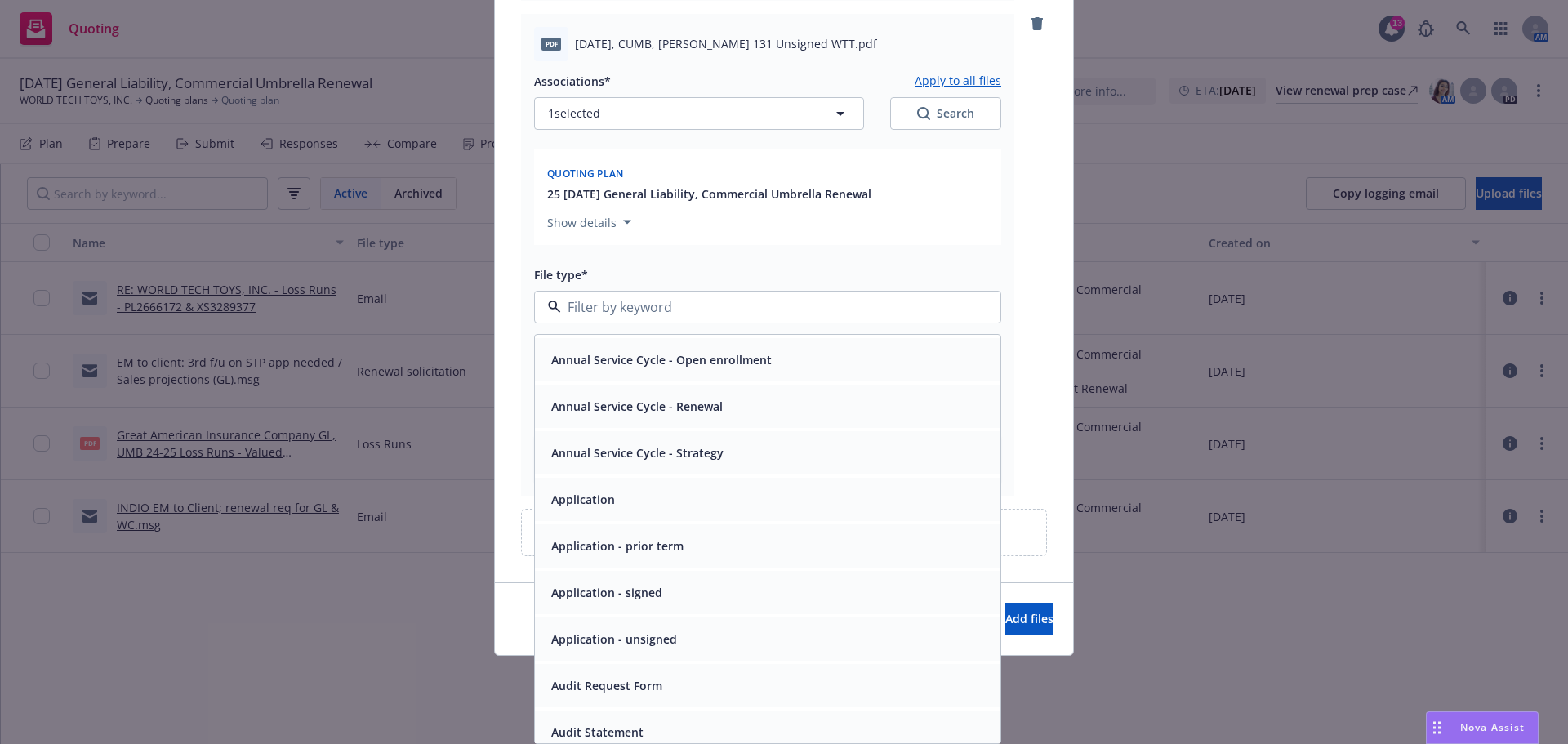
click at [688, 634] on div "Application - unsigned" at bounding box center [768, 639] width 446 height 24
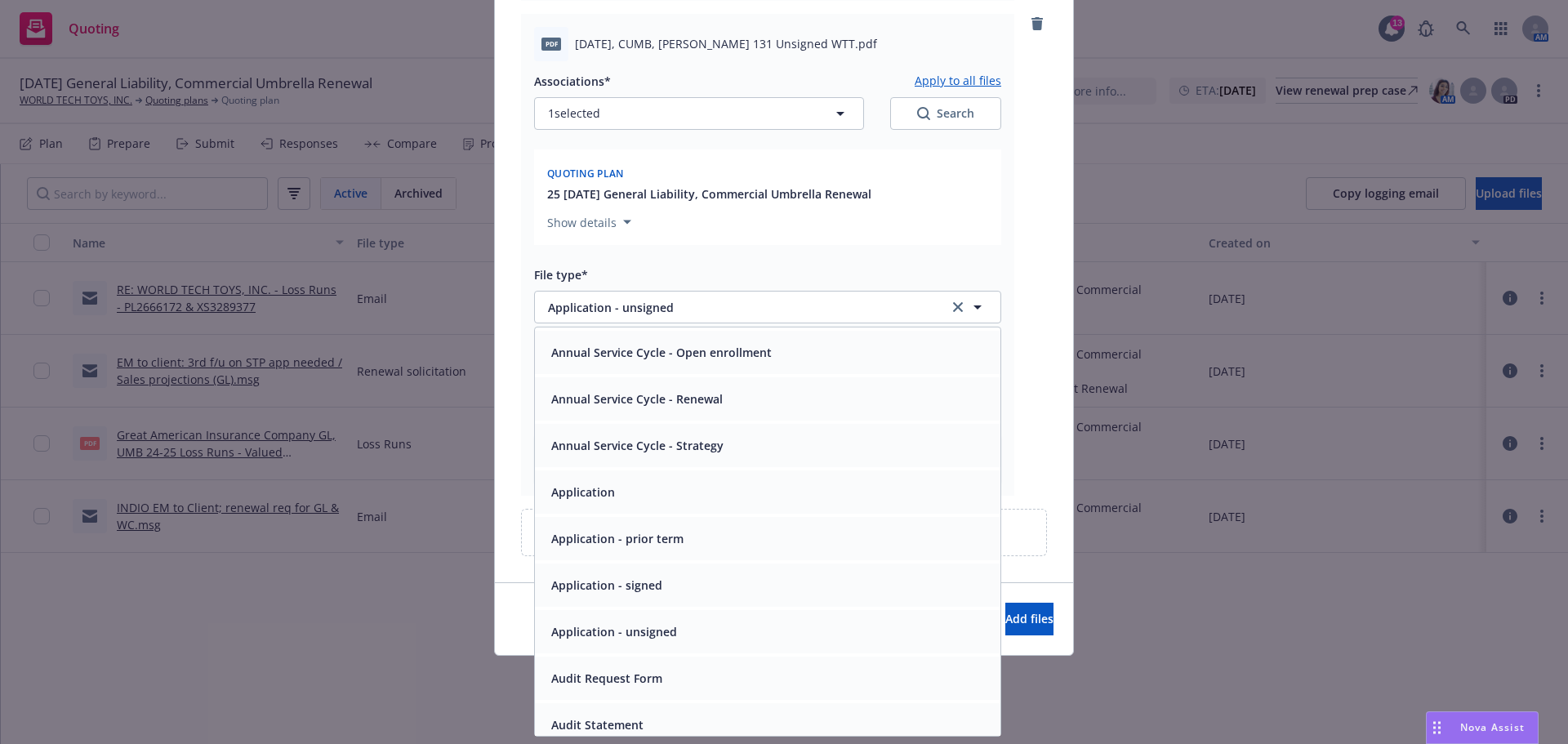
scroll to position [779, 0]
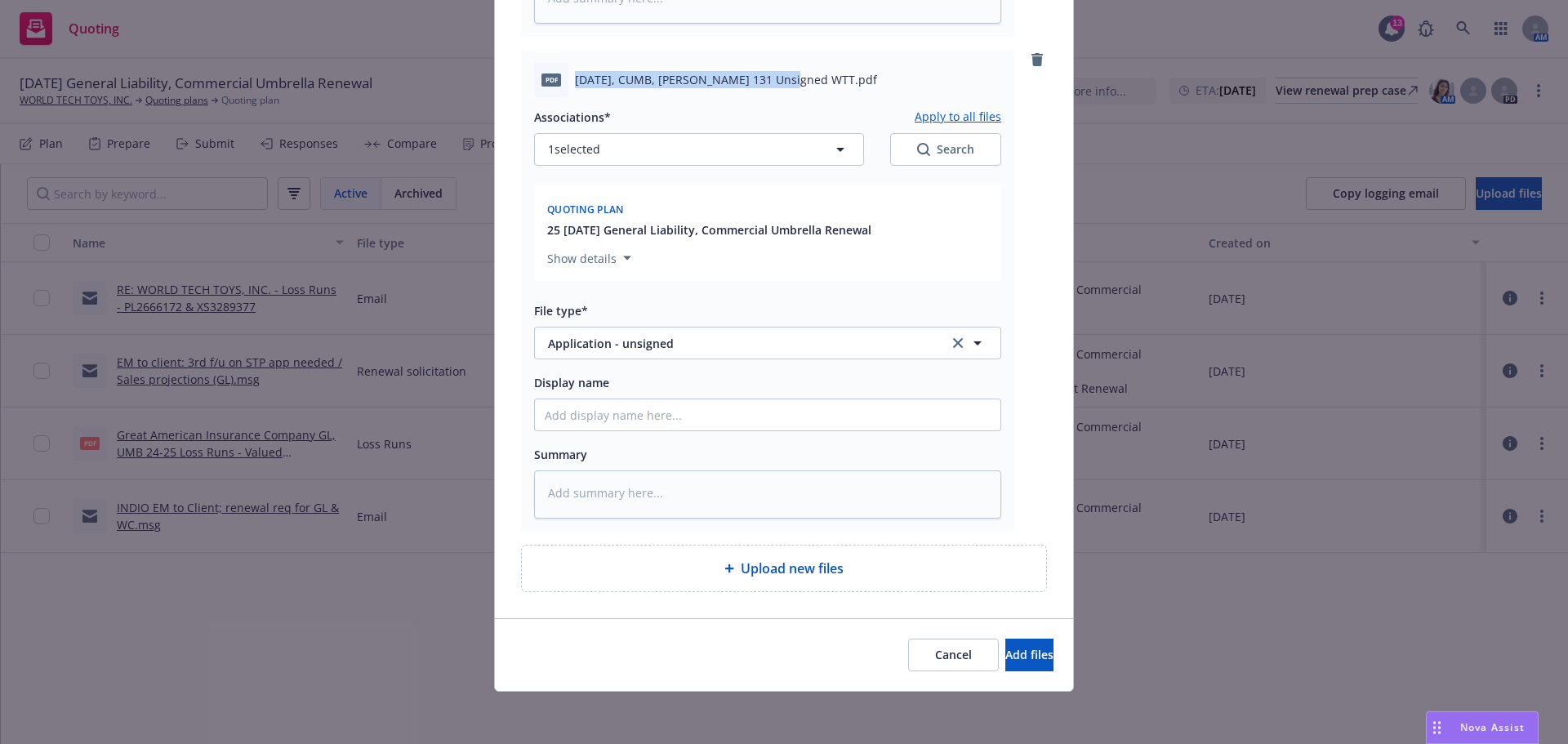
drag, startPoint x: 569, startPoint y: 20, endPoint x: 785, endPoint y: 18, distance: 216.0
click at [785, 63] on div "pdf [DATE], CUMB, [PERSON_NAME] 131 Unsigned WTT.pdf" at bounding box center [767, 80] width 467 height 34
copy div "[DATE], CUMB, [PERSON_NAME] 131 Unsigned"
paste input "[DATE], CUMB, [PERSON_NAME] 131 Unsigned"
type textarea "x"
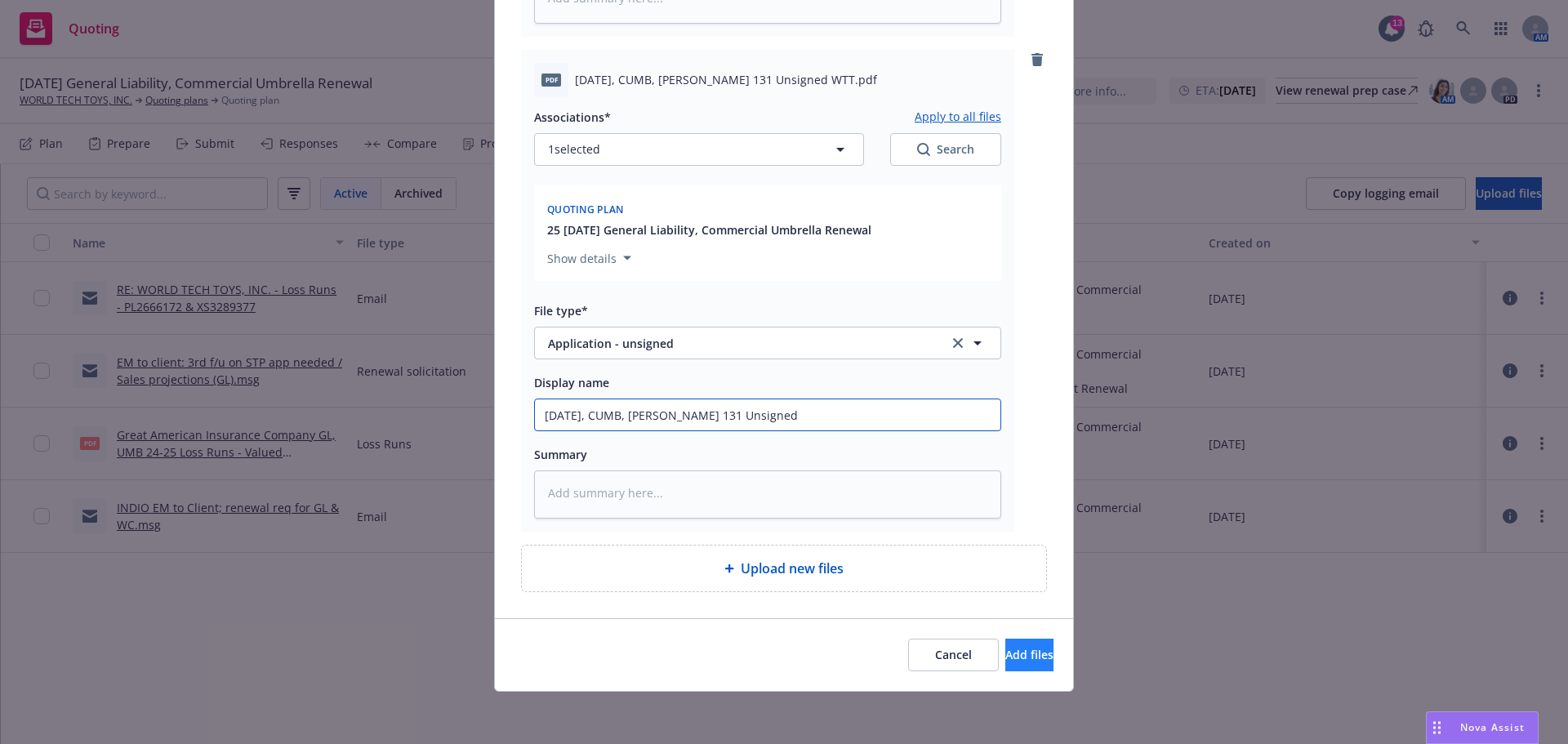
type input "[DATE], CUMB, [PERSON_NAME] 131 Unsigned"
click at [1005, 640] on button "Add files" at bounding box center [1029, 654] width 48 height 33
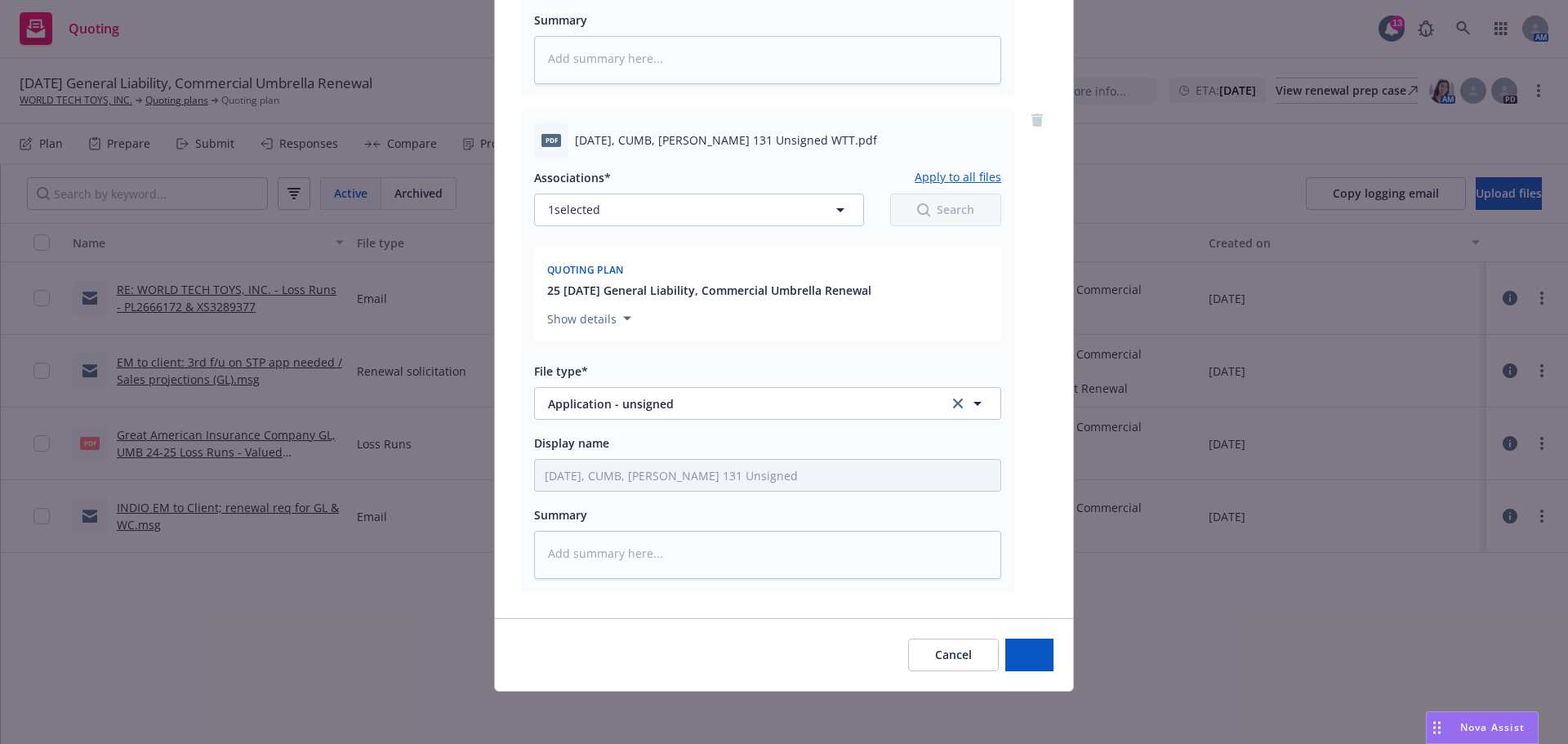
scroll to position [712, 0]
type textarea "x"
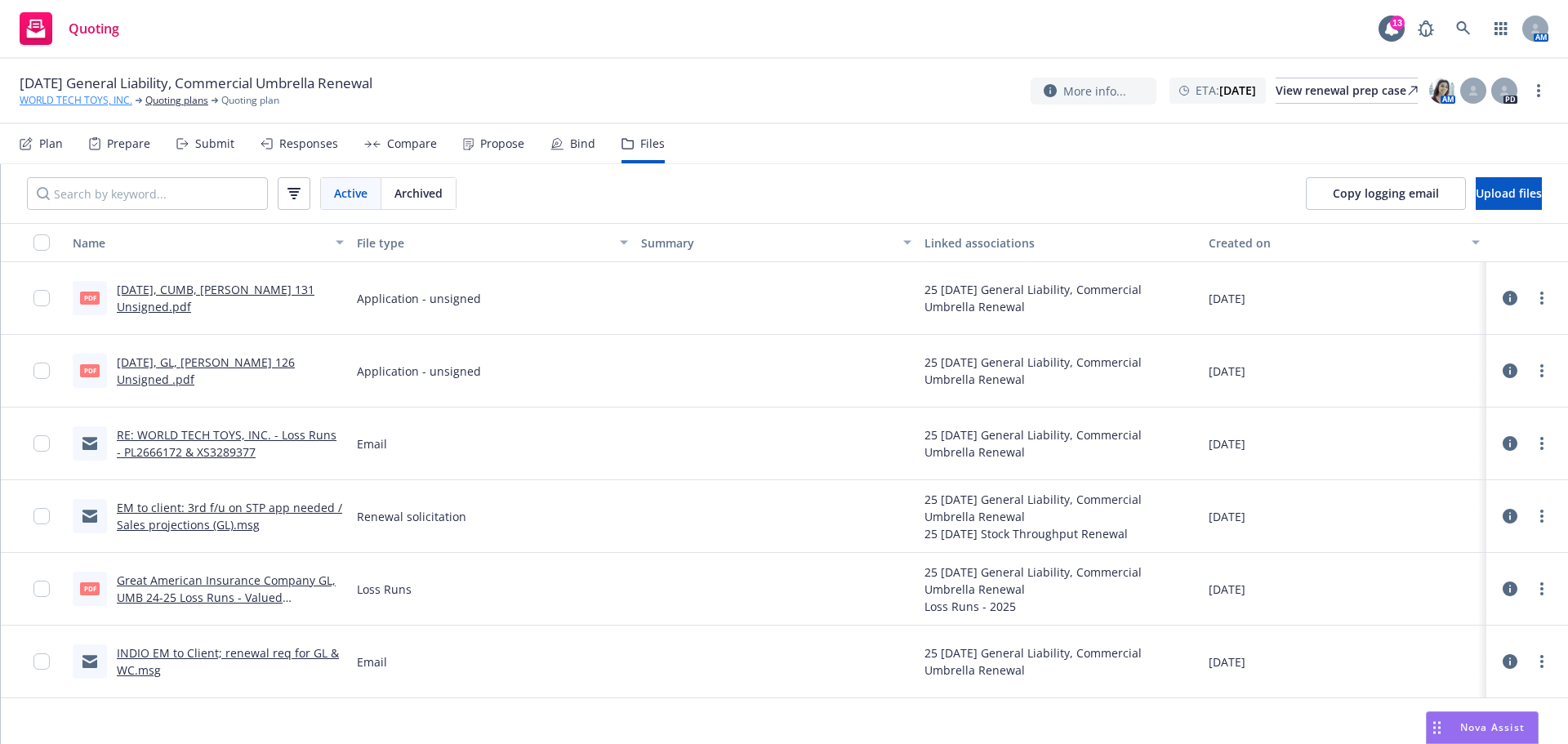
click at [103, 103] on link "WORLD TECH TOYS, INC." at bounding box center [76, 100] width 113 height 14
